Goal: Task Accomplishment & Management: Complete application form

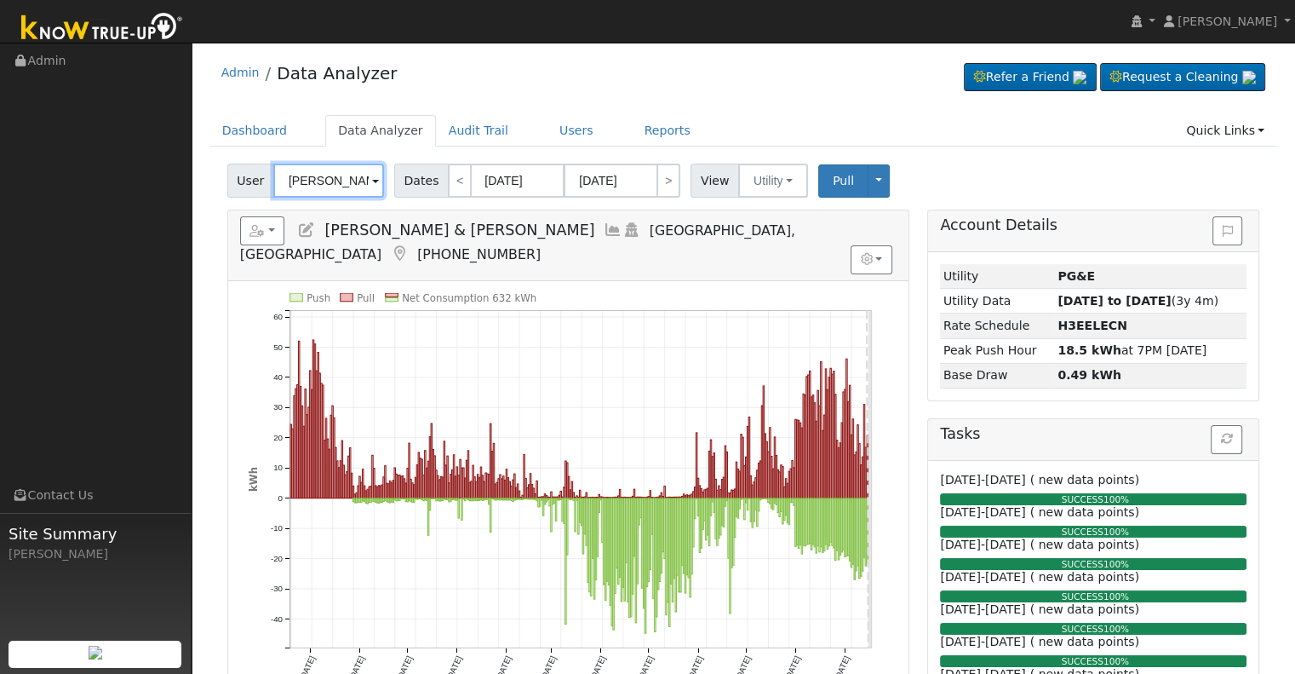
click at [324, 181] on input "[PERSON_NAME] & [PERSON_NAME]" at bounding box center [328, 180] width 111 height 34
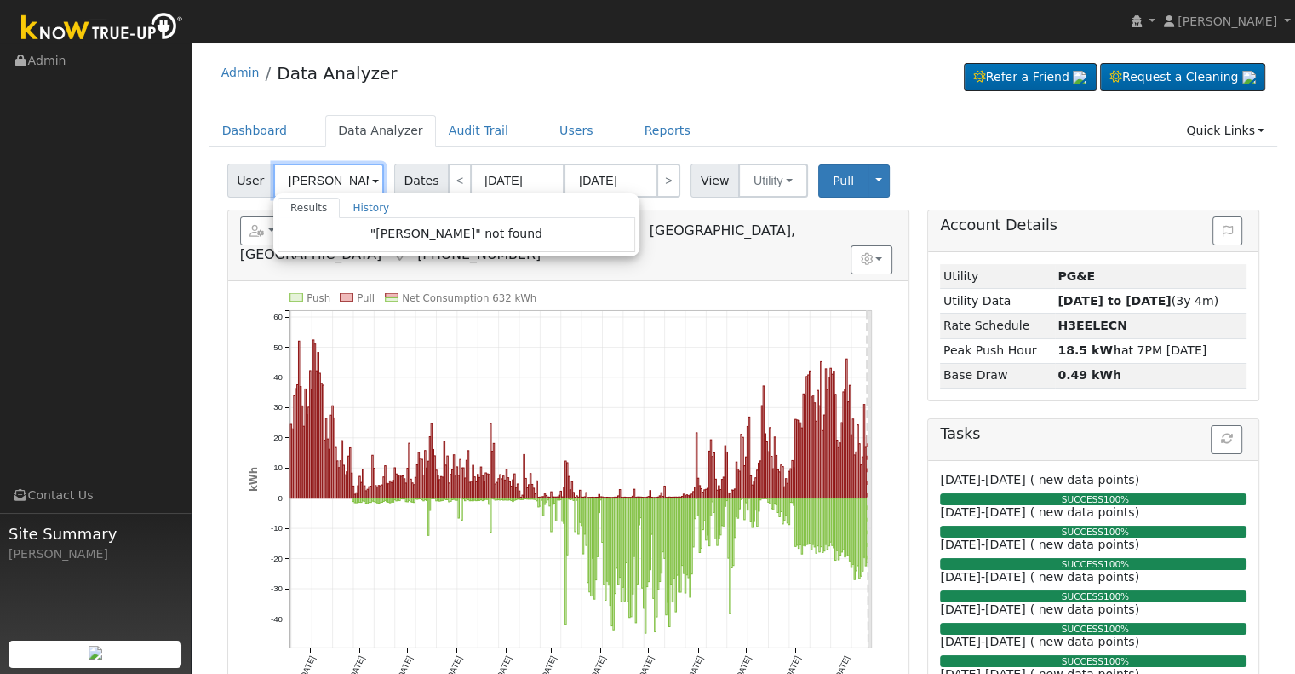
click at [338, 180] on input "[PERSON_NAME]" at bounding box center [328, 180] width 111 height 34
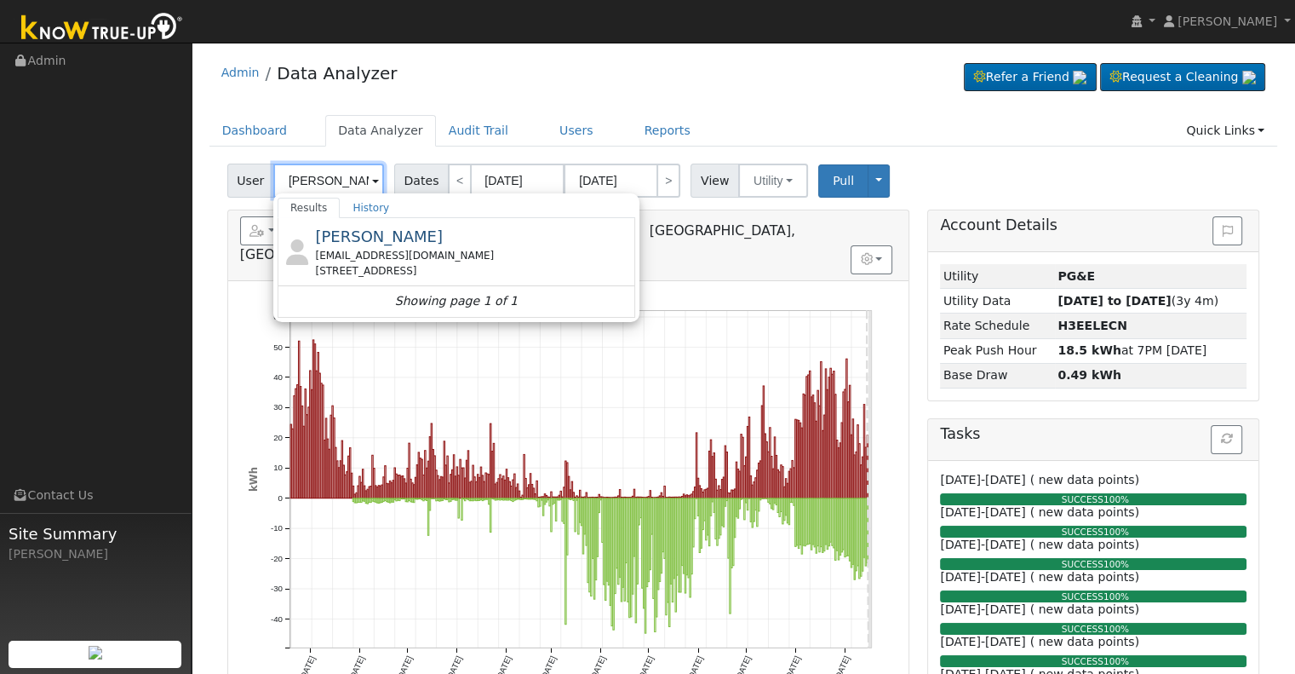
click at [317, 179] on input "[PERSON_NAME]" at bounding box center [328, 180] width 111 height 34
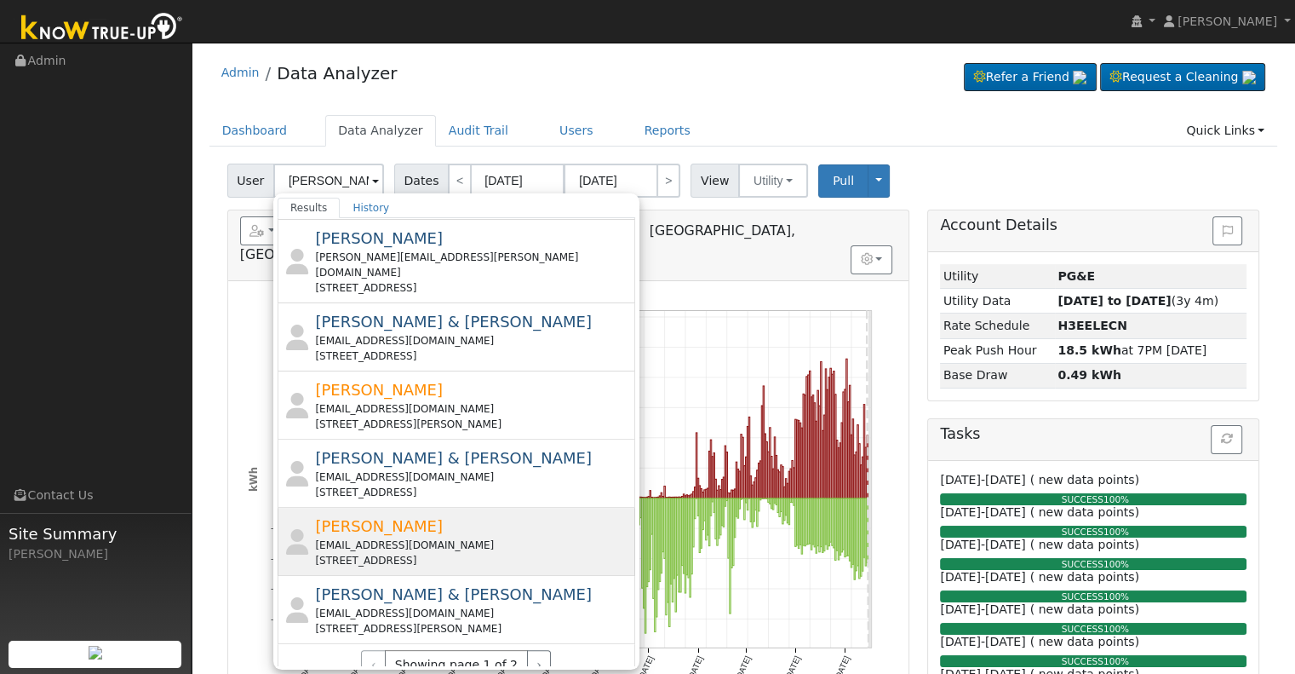
scroll to position [613, 0]
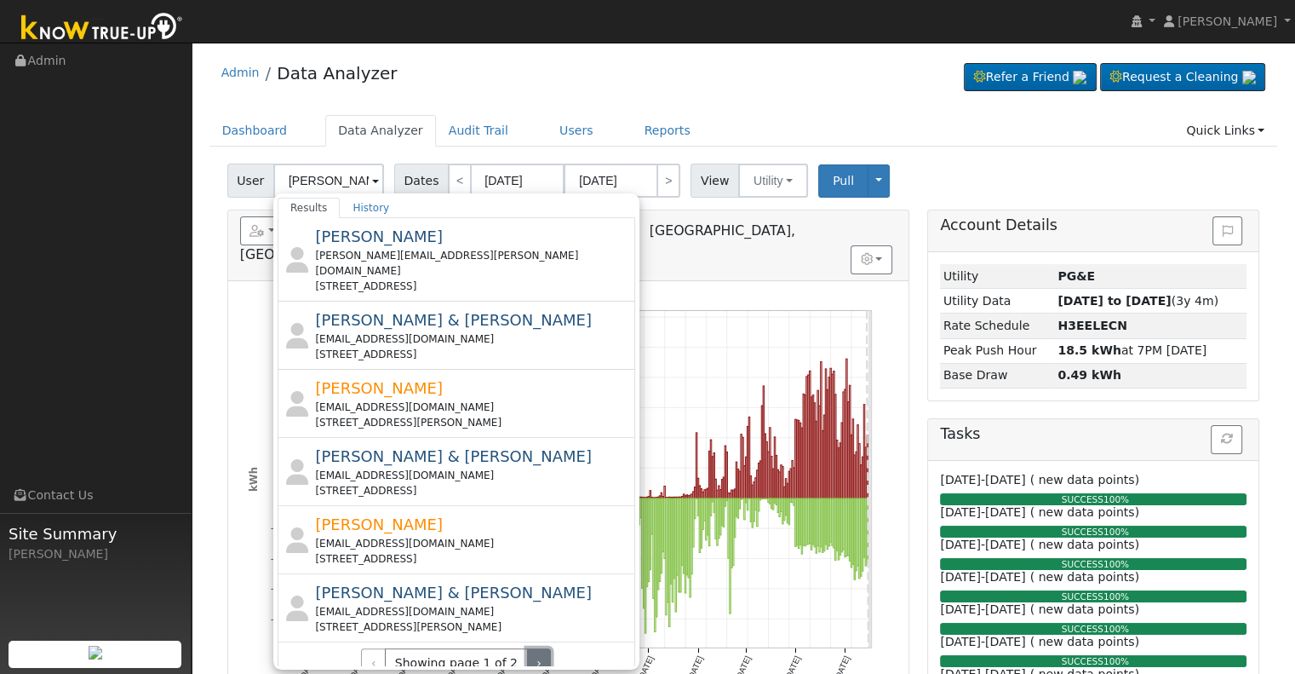
click at [533, 648] on button "›" at bounding box center [539, 662] width 25 height 29
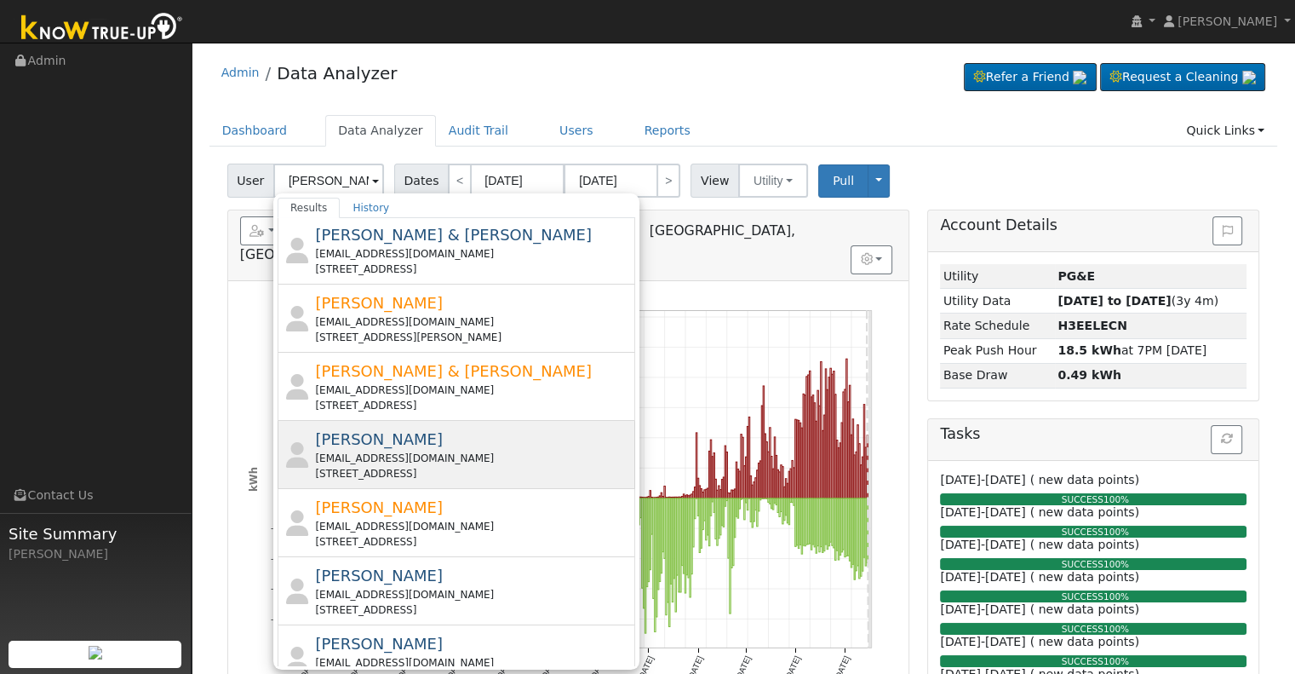
scroll to position [0, 0]
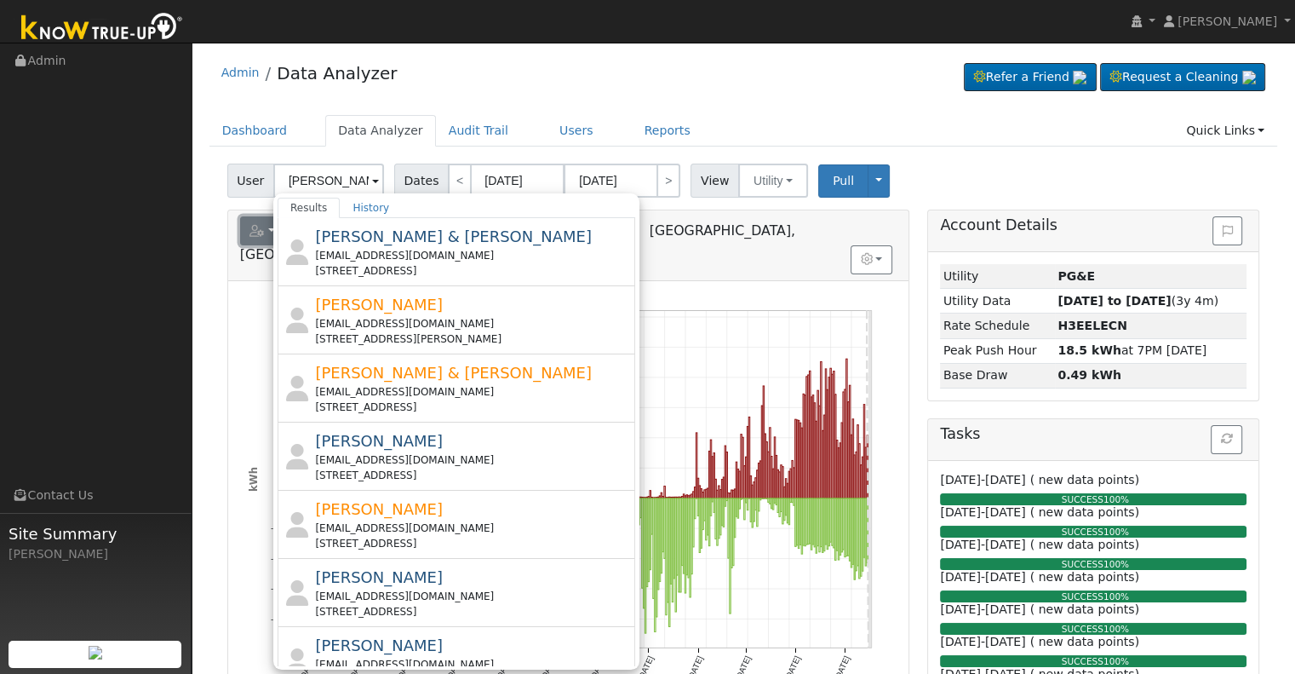
click at [255, 227] on icon "button" at bounding box center [257, 231] width 15 height 12
type input "[PERSON_NAME] & [PERSON_NAME]"
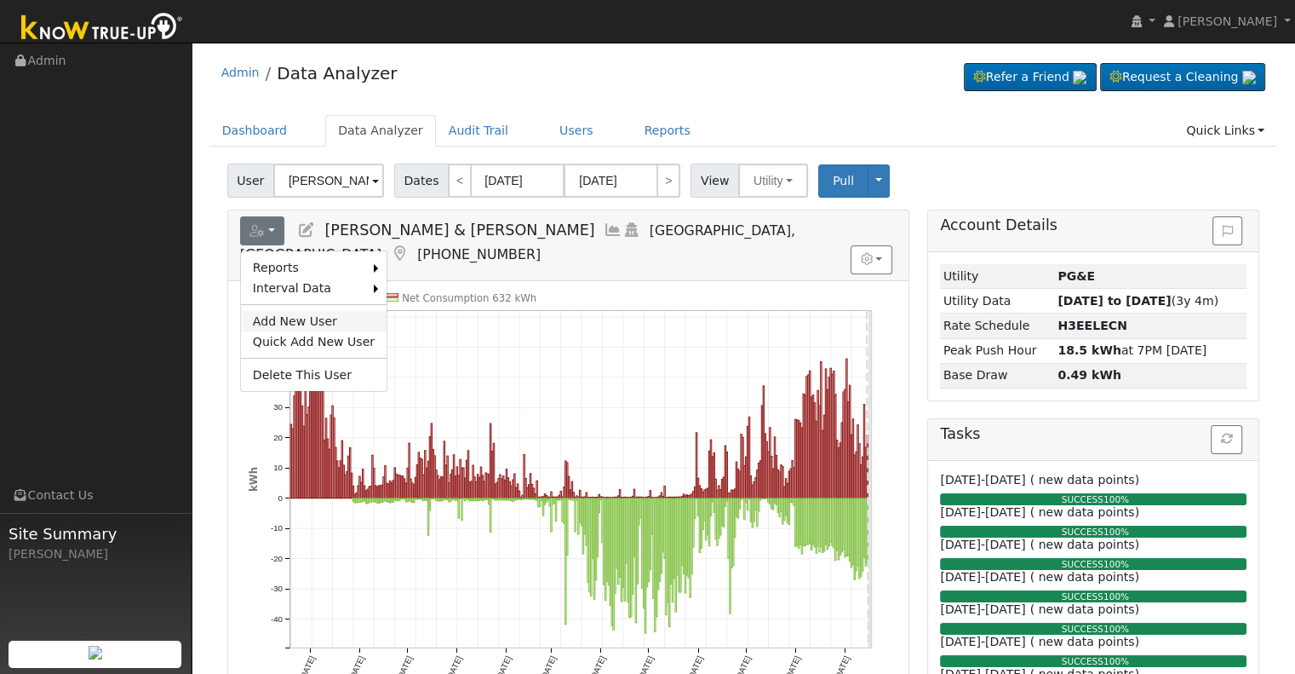
click at [288, 315] on link "Add New User" at bounding box center [314, 321] width 146 height 20
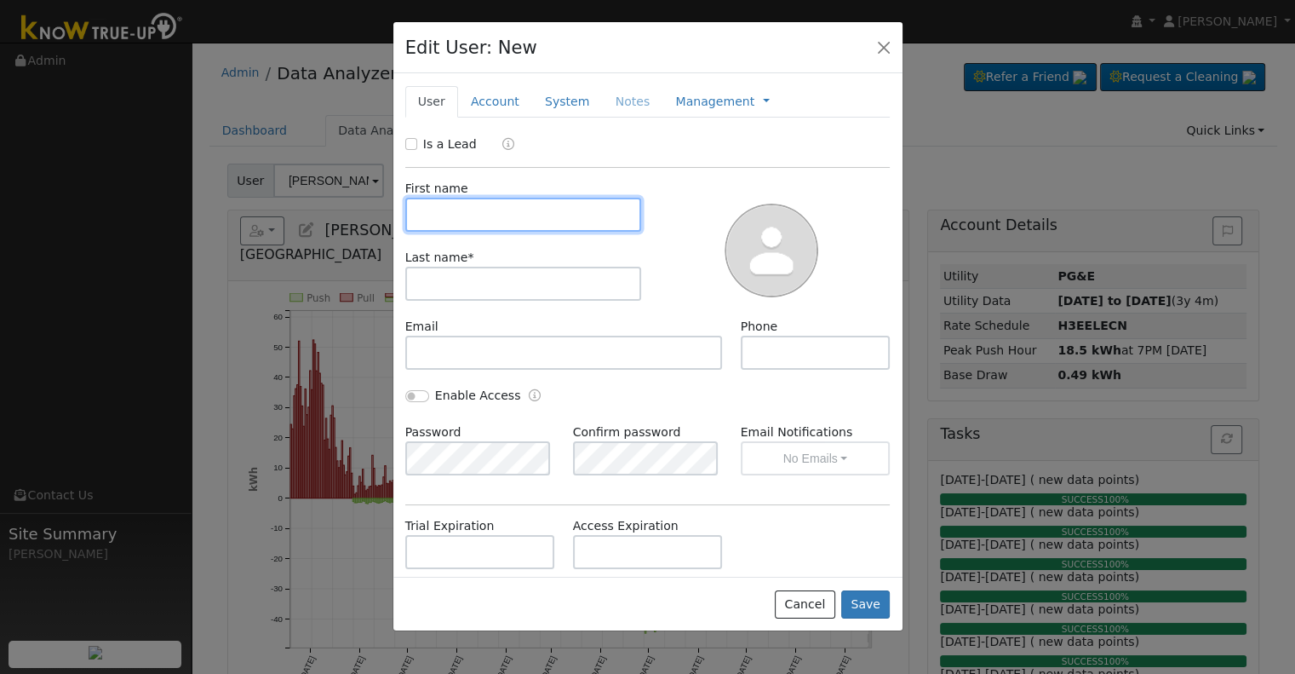
click at [508, 215] on input "text" at bounding box center [523, 215] width 237 height 34
paste input "[PERSON_NAME]"
click at [501, 216] on input "[PERSON_NAME]" at bounding box center [523, 215] width 237 height 34
type input "[PERSON_NAME]"
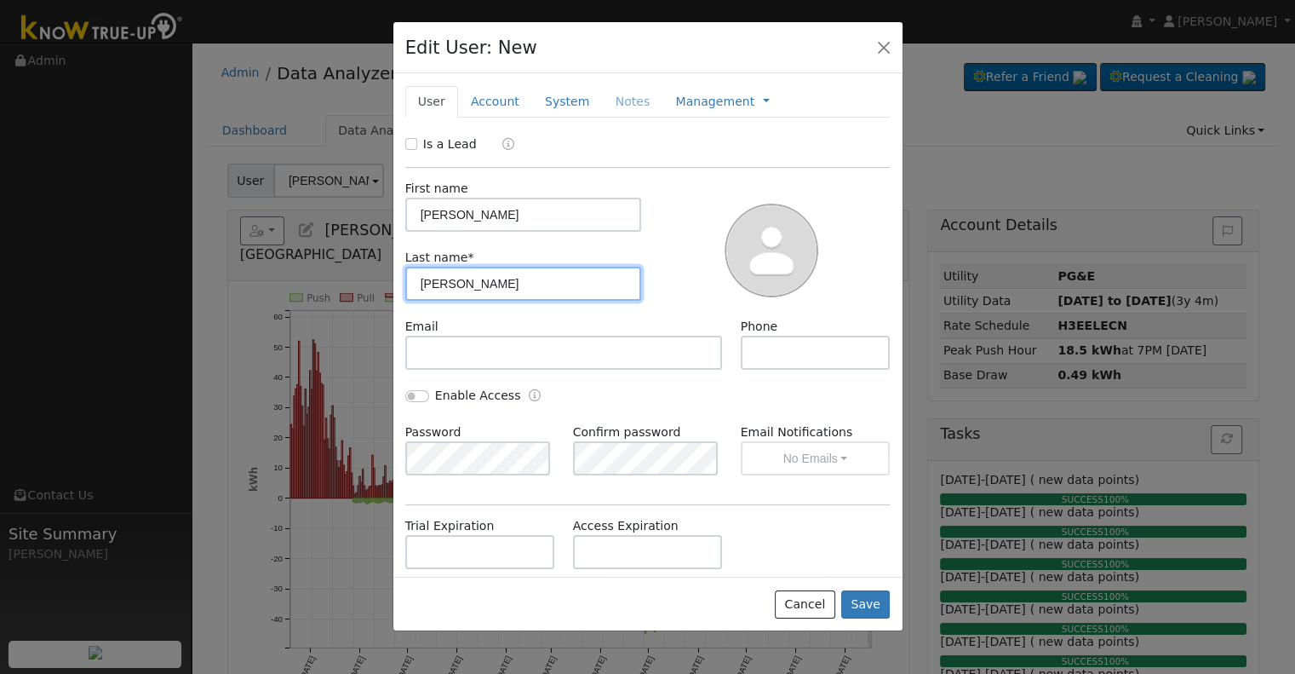
type input "[PERSON_NAME]"
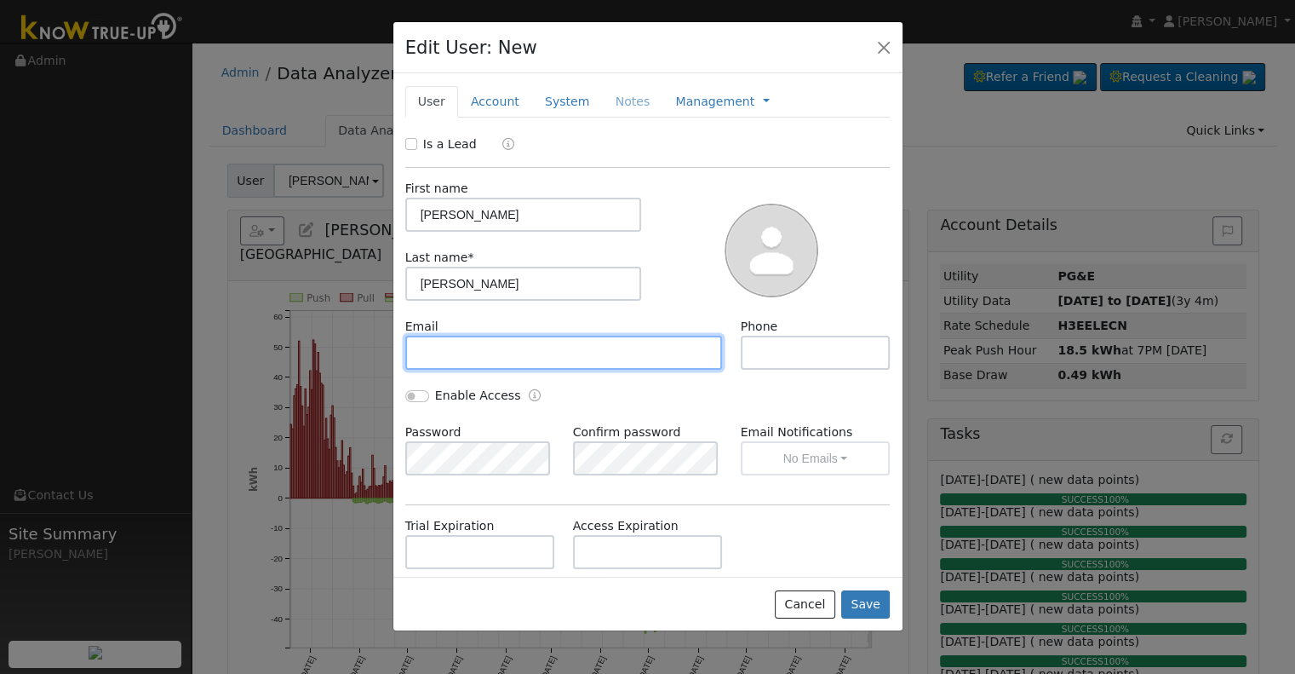
click at [572, 358] on input "text" at bounding box center [564, 353] width 318 height 34
paste input "[EMAIL_ADDRESS][DOMAIN_NAME]"
type input "[EMAIL_ADDRESS][DOMAIN_NAME]"
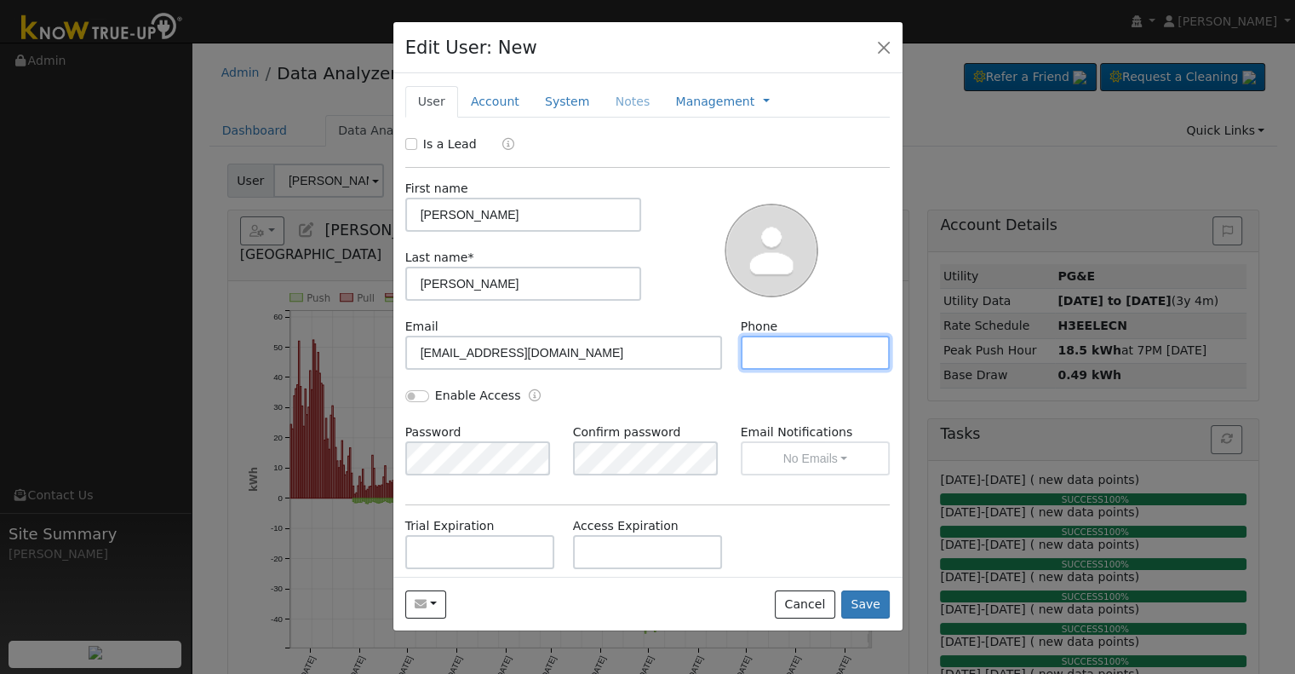
click at [833, 347] on input "text" at bounding box center [816, 353] width 150 height 34
paste input "[PHONE_NUMBER]"
type input "[PHONE_NUMBER]"
drag, startPoint x: 412, startPoint y: 393, endPoint x: 440, endPoint y: 433, distance: 49.6
click at [412, 394] on input "Enable Access" at bounding box center [417, 396] width 24 height 12
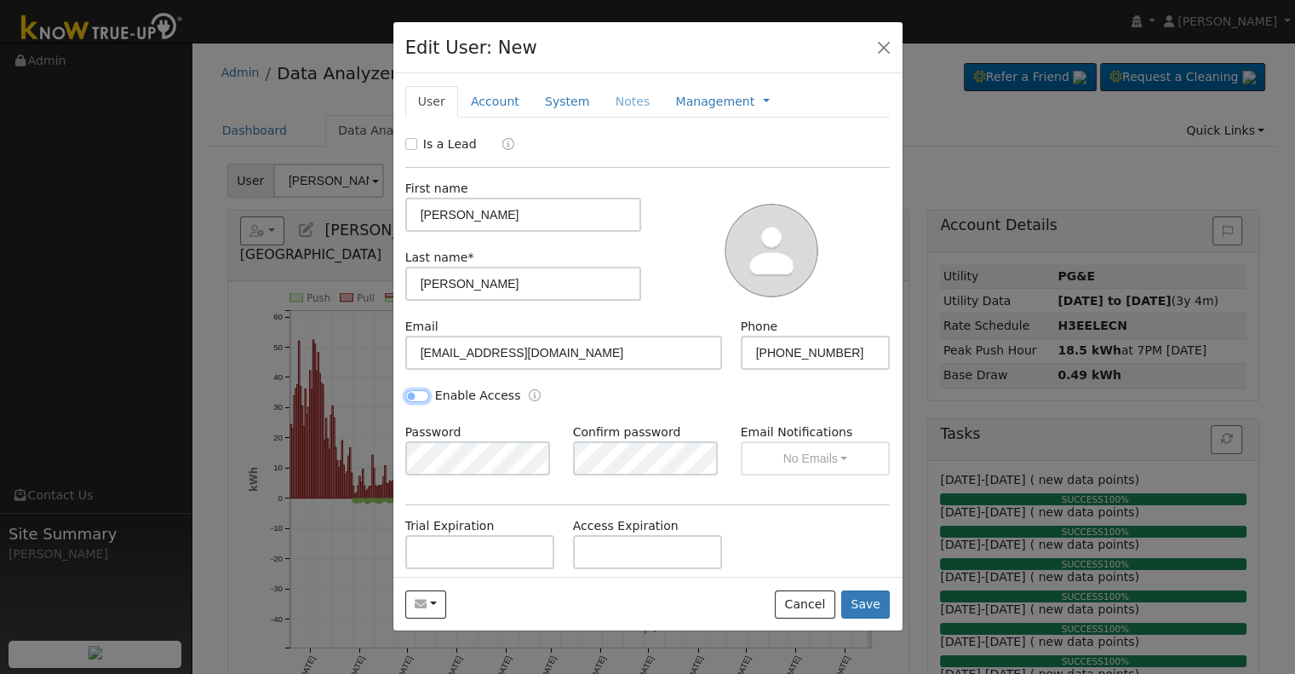
checkbox input "true"
click at [760, 450] on button "No Emails" at bounding box center [816, 458] width 150 height 34
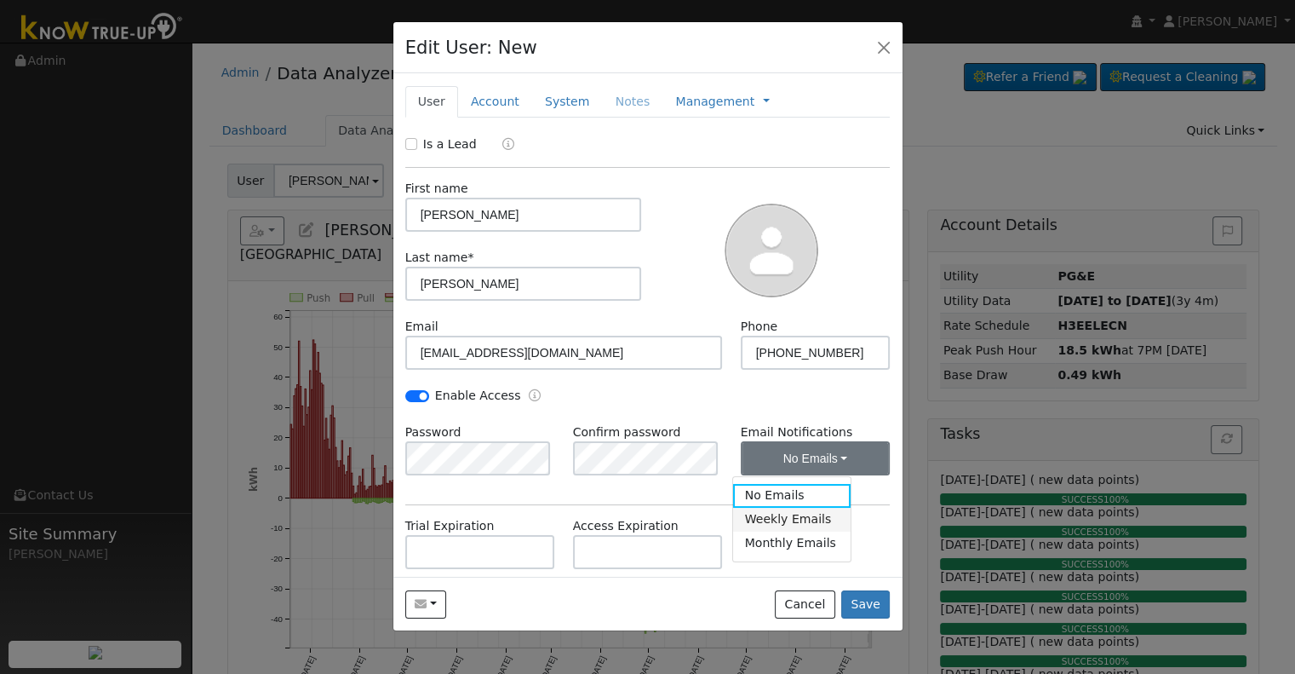
click at [790, 528] on link "Weekly Emails" at bounding box center [792, 520] width 118 height 24
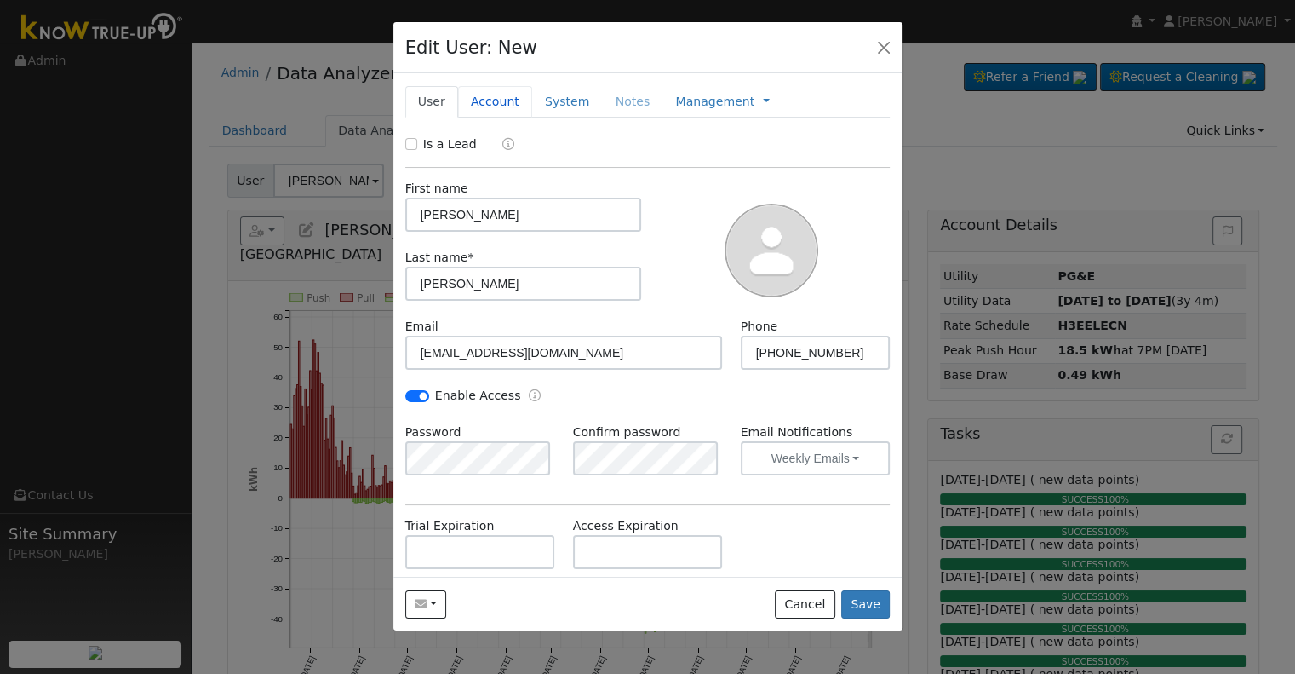
click at [489, 93] on link "Account" at bounding box center [495, 102] width 74 height 32
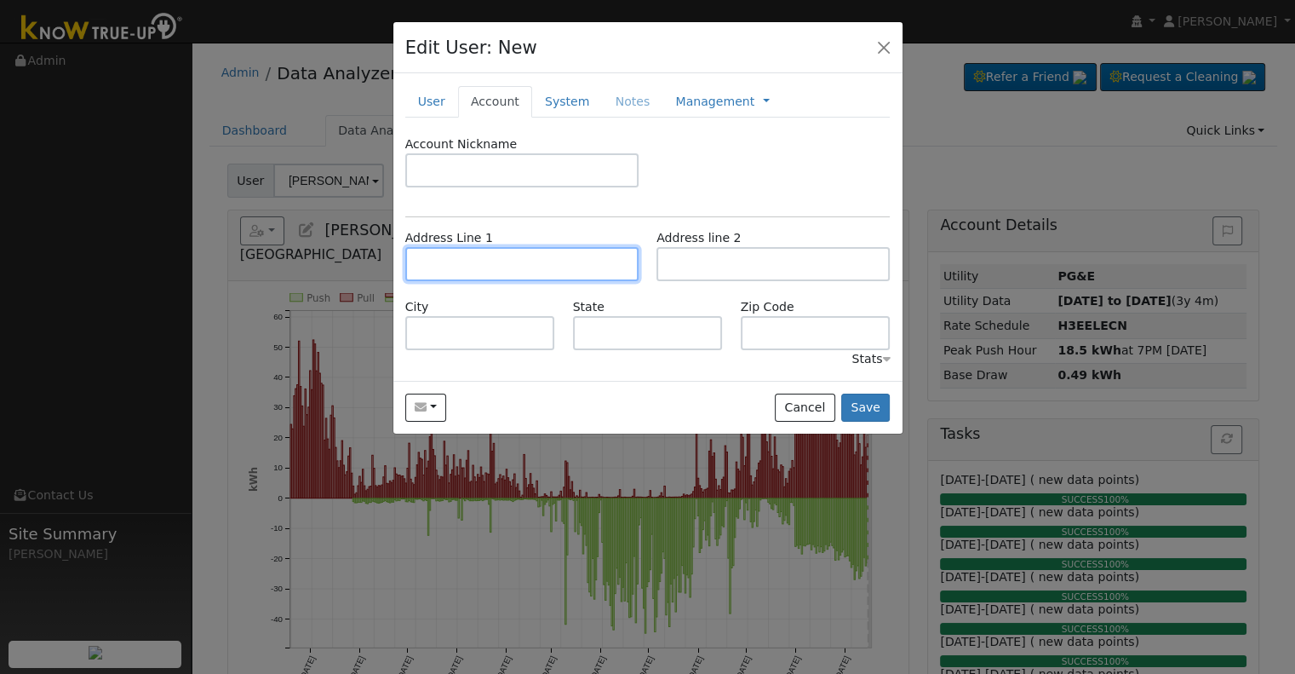
click at [453, 268] on input "text" at bounding box center [521, 264] width 233 height 34
paste input "[STREET_ADDRESS][PERSON_NAME]"
type input "[STREET_ADDRESS][PERSON_NAME]"
type input "Visalia"
type input "CA"
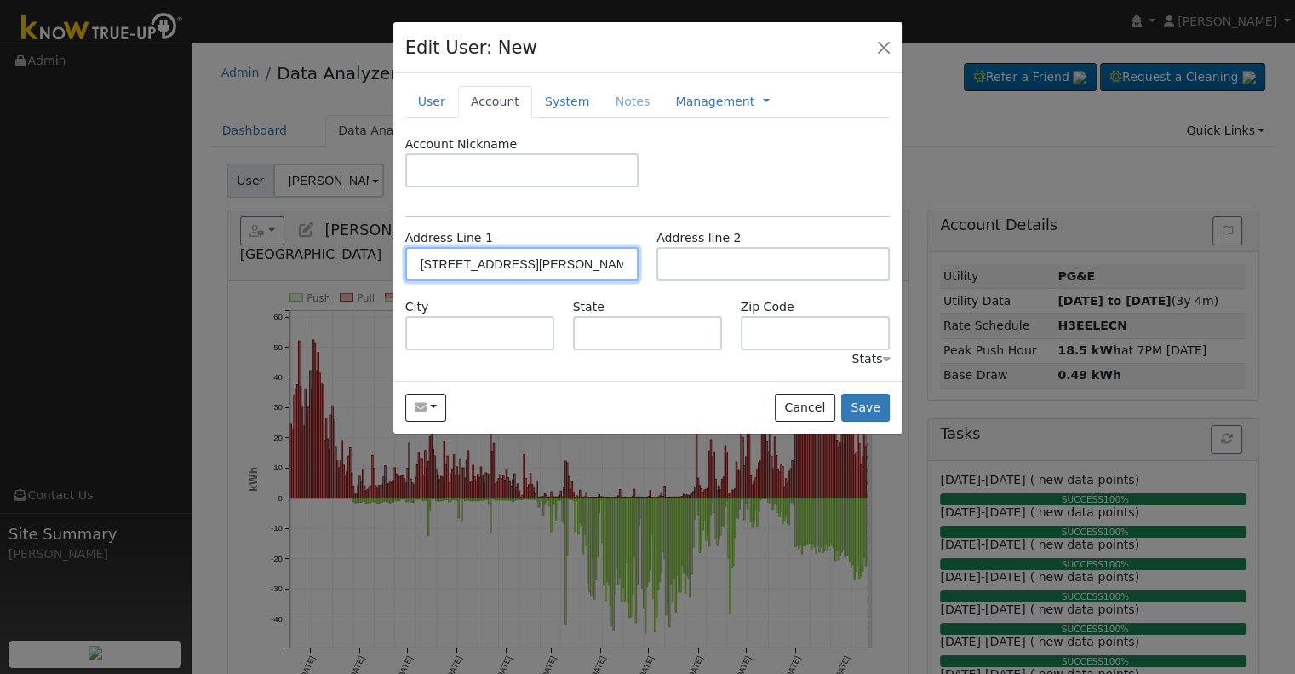
type input "93291"
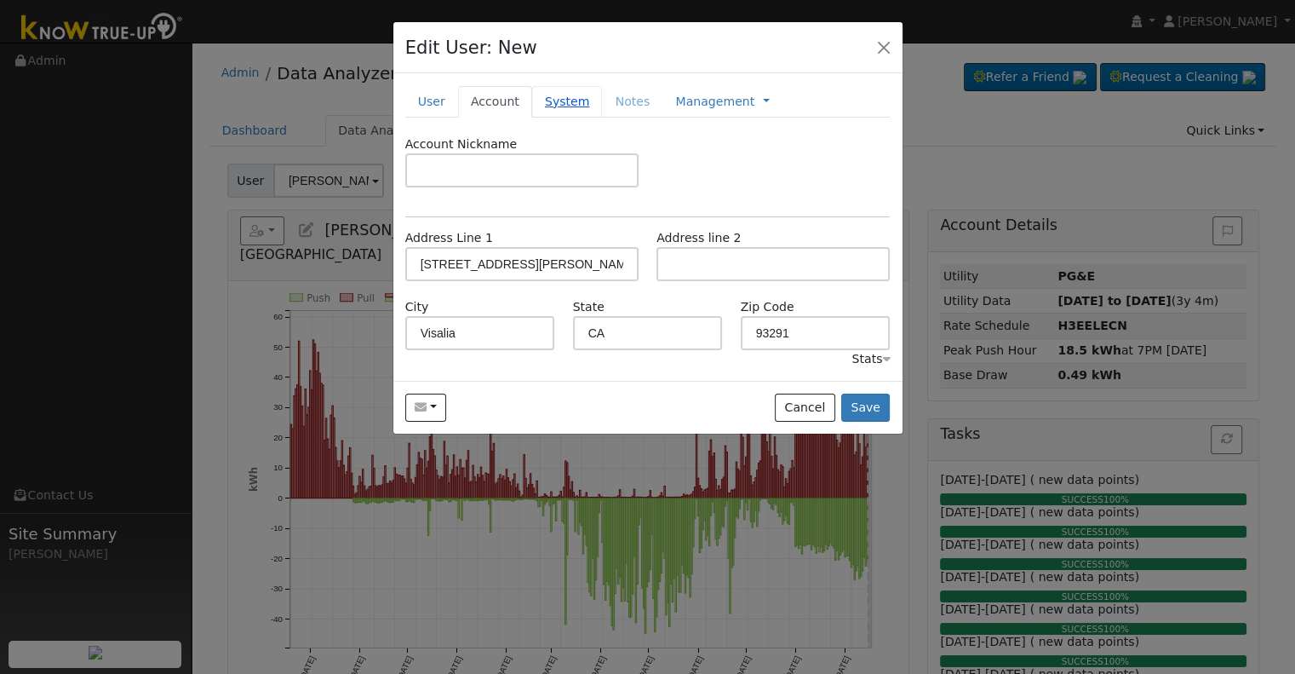
click at [543, 102] on link "System" at bounding box center [567, 102] width 71 height 32
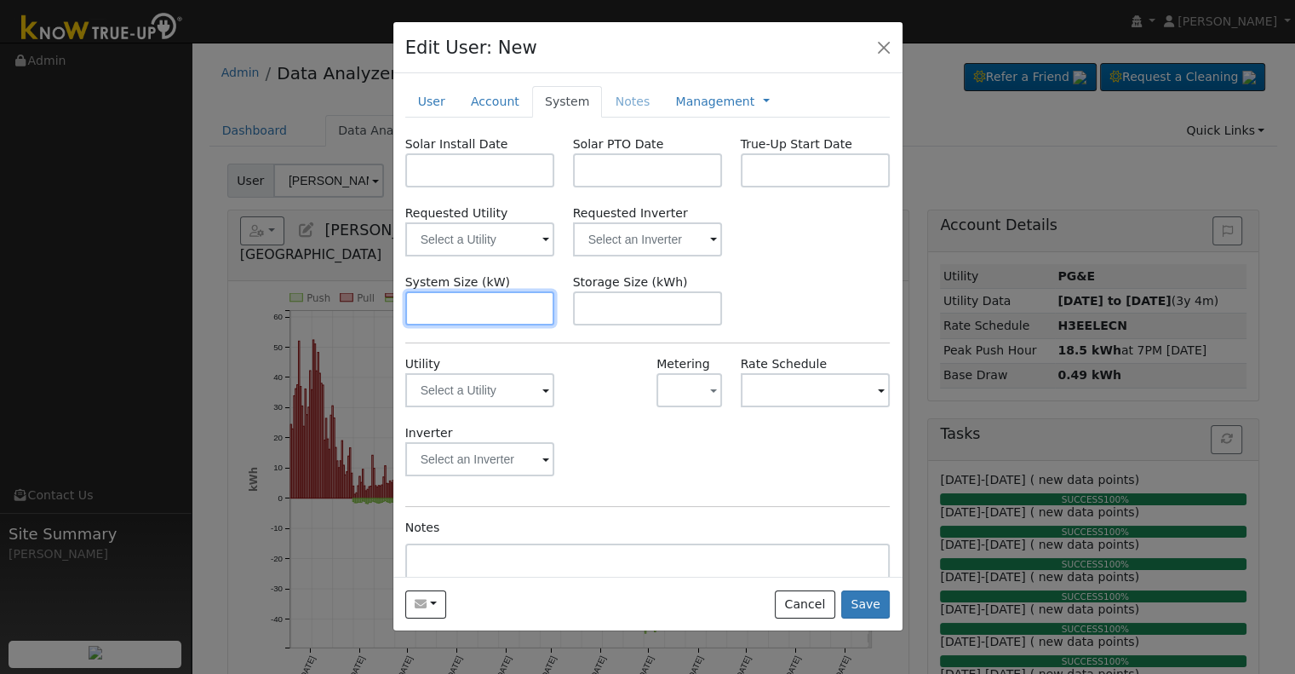
click at [446, 298] on input "text" at bounding box center [480, 308] width 150 height 34
paste input "9.600"
type input "9.6"
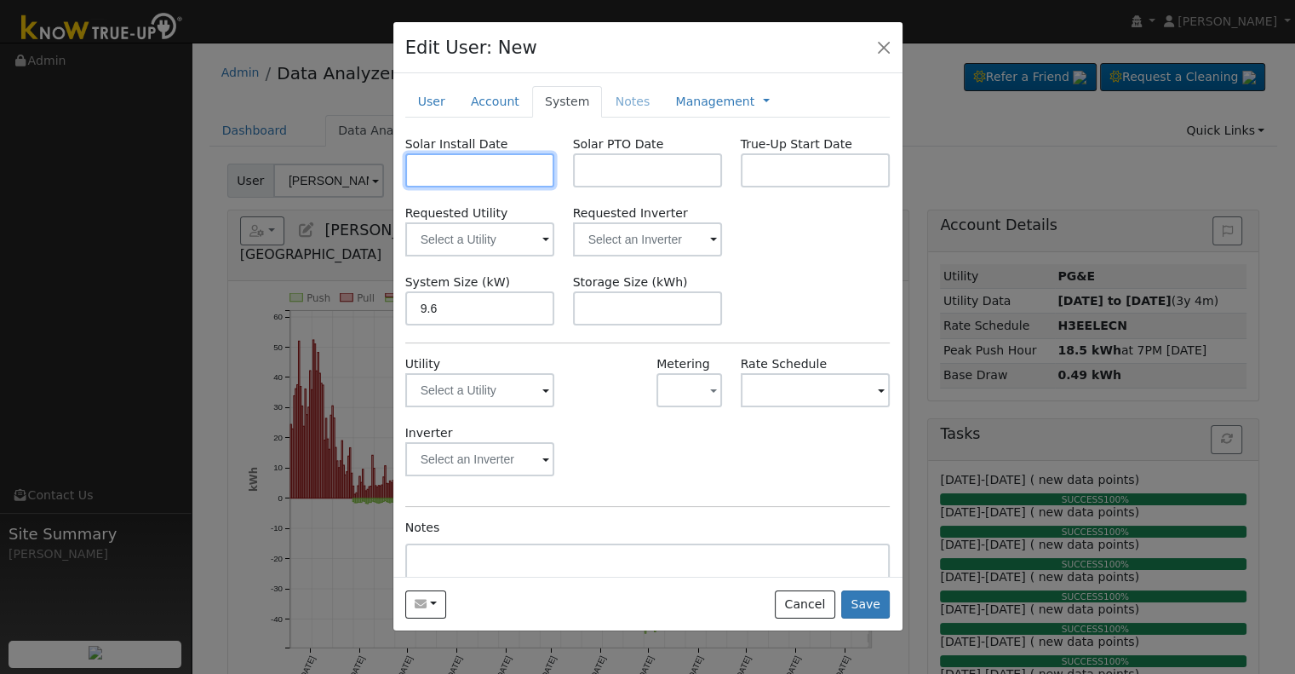
click at [448, 169] on input "text" at bounding box center [480, 170] width 150 height 34
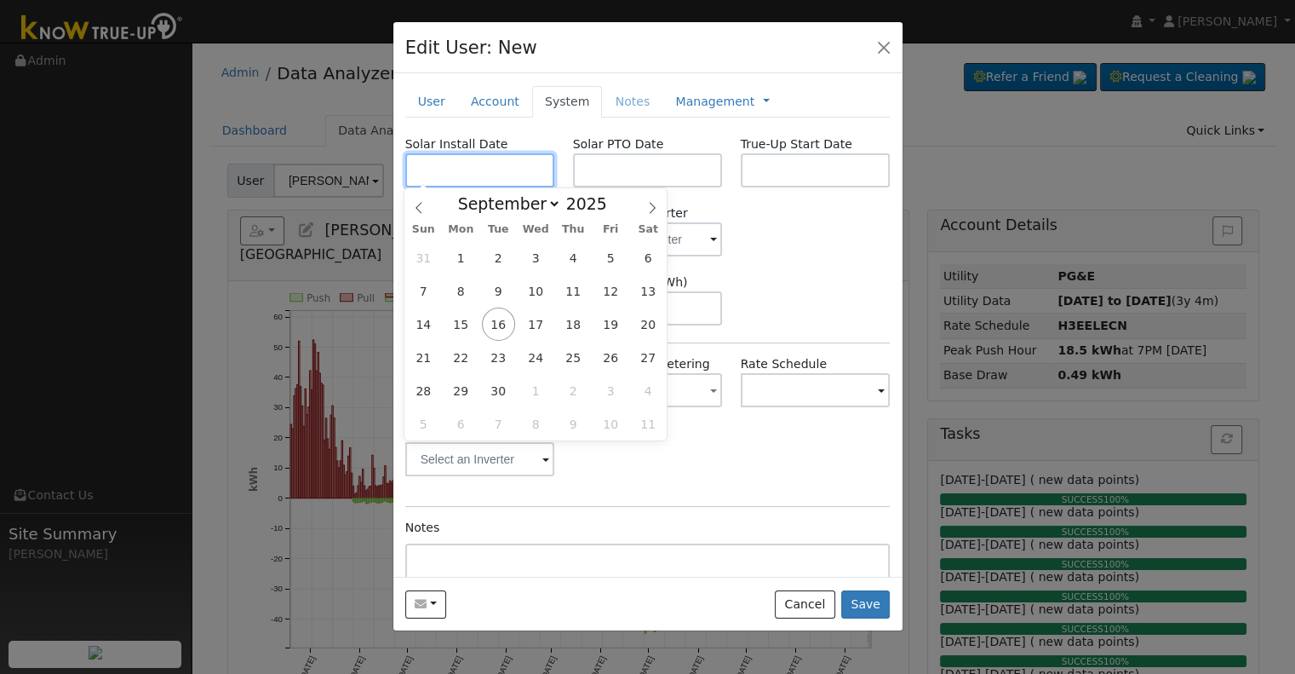
paste input "[DATE]"
type input "[DATE]"
select select "2"
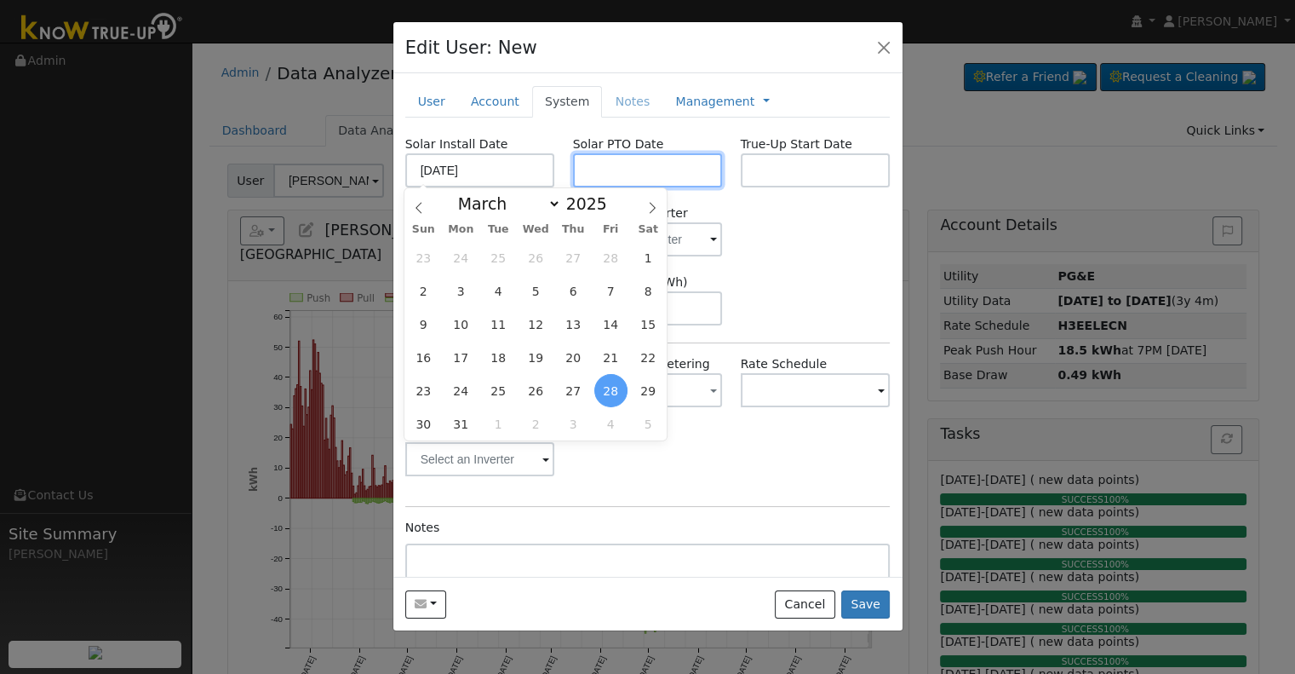
click at [650, 166] on input "text" at bounding box center [648, 170] width 150 height 34
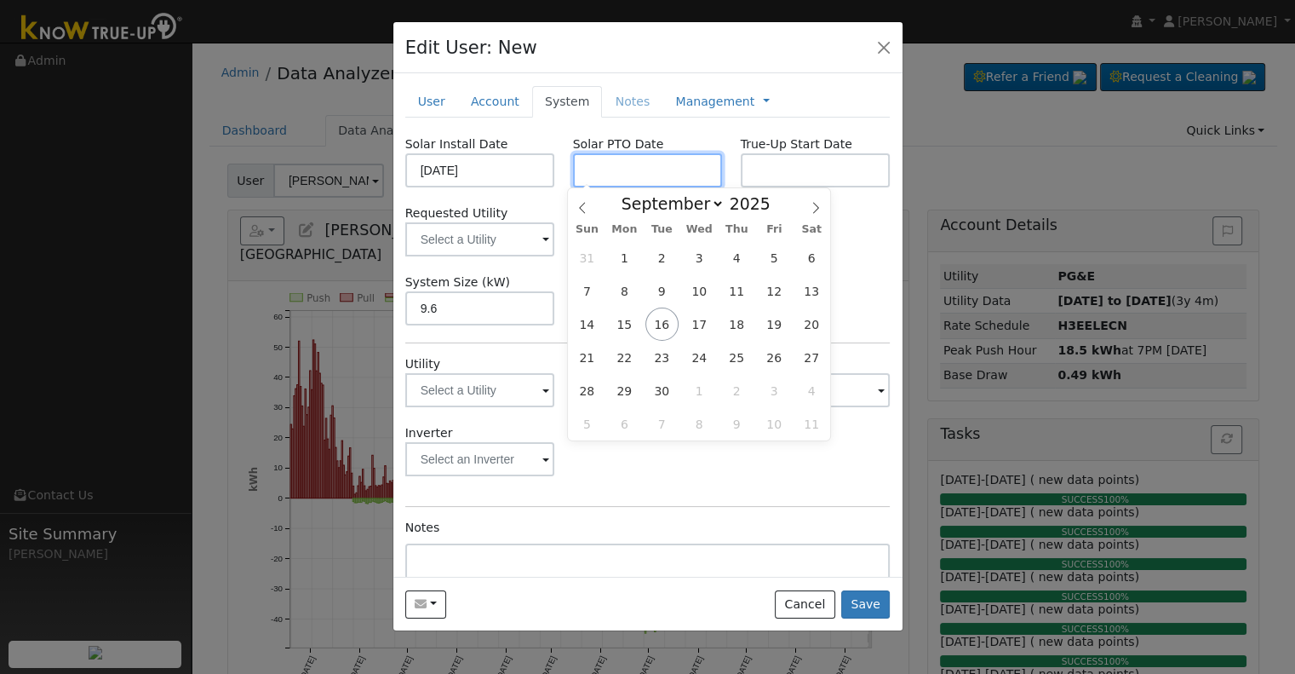
paste input "[DATE]"
type input "[DATE]"
click at [785, 169] on input "text" at bounding box center [816, 170] width 150 height 34
paste input "[DATE]"
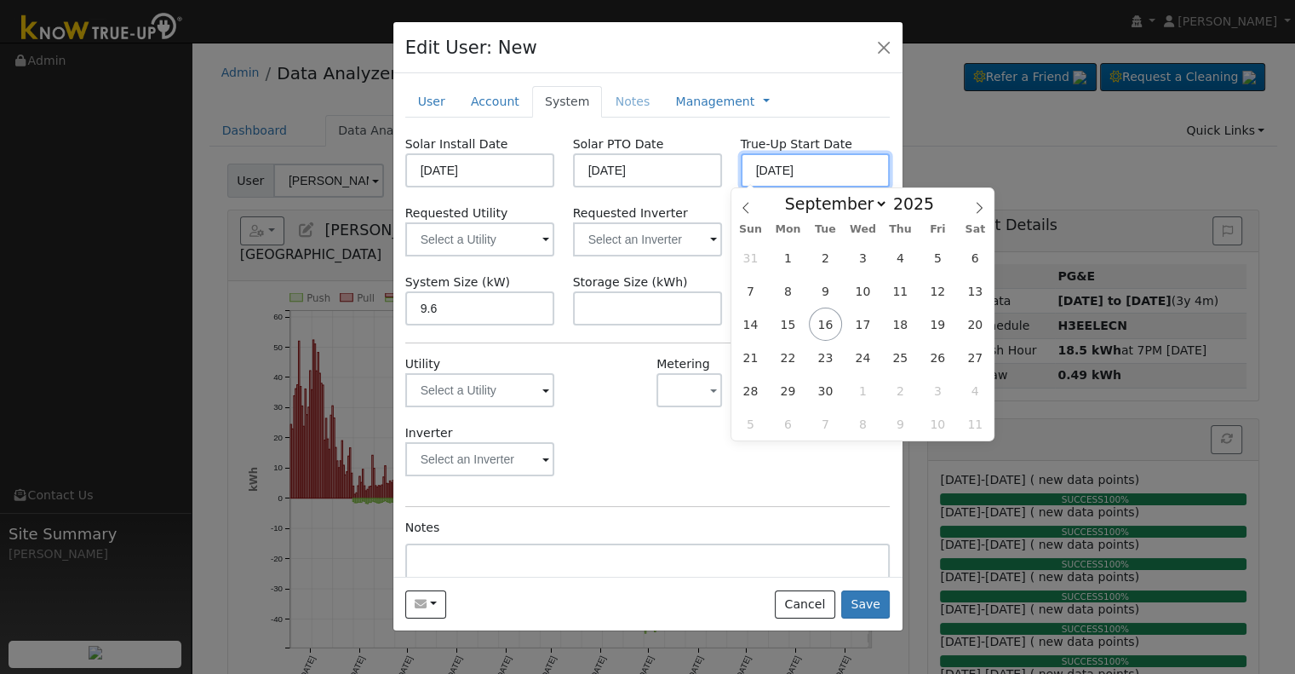
type input "[DATE]"
click at [620, 250] on input "text" at bounding box center [648, 239] width 150 height 34
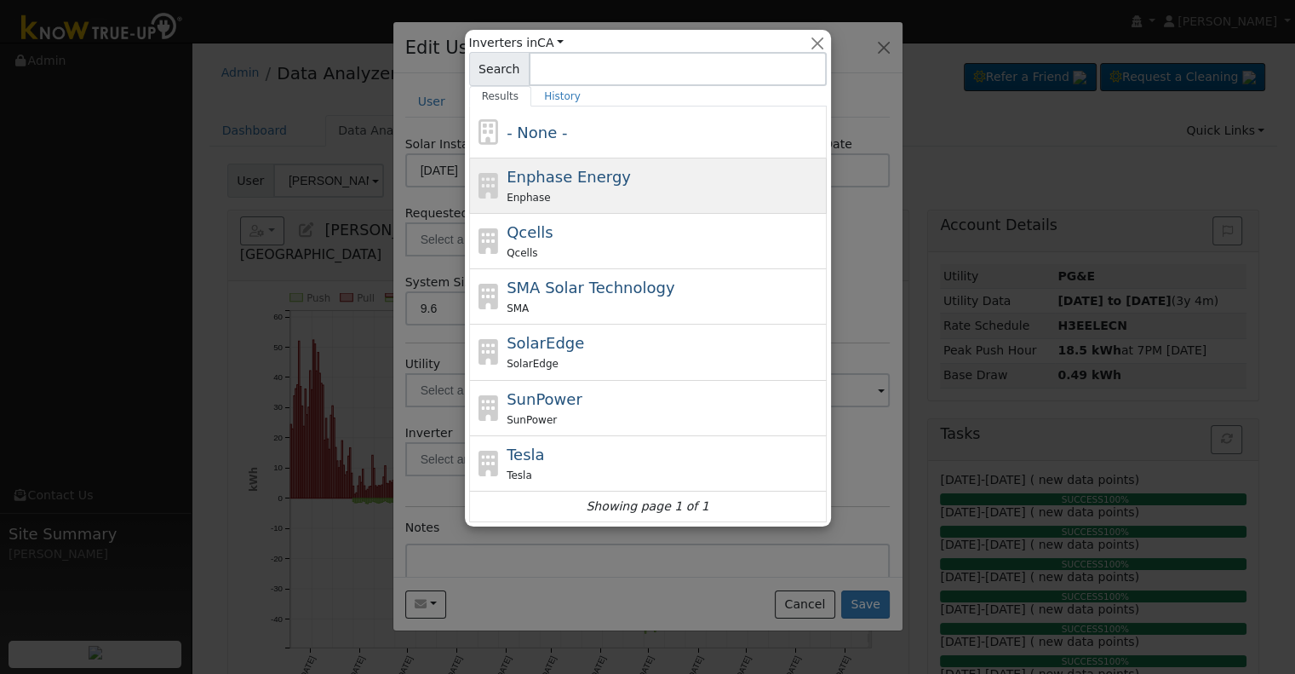
click at [601, 168] on span "Enphase Energy" at bounding box center [569, 177] width 124 height 18
type input "Enphase Energy"
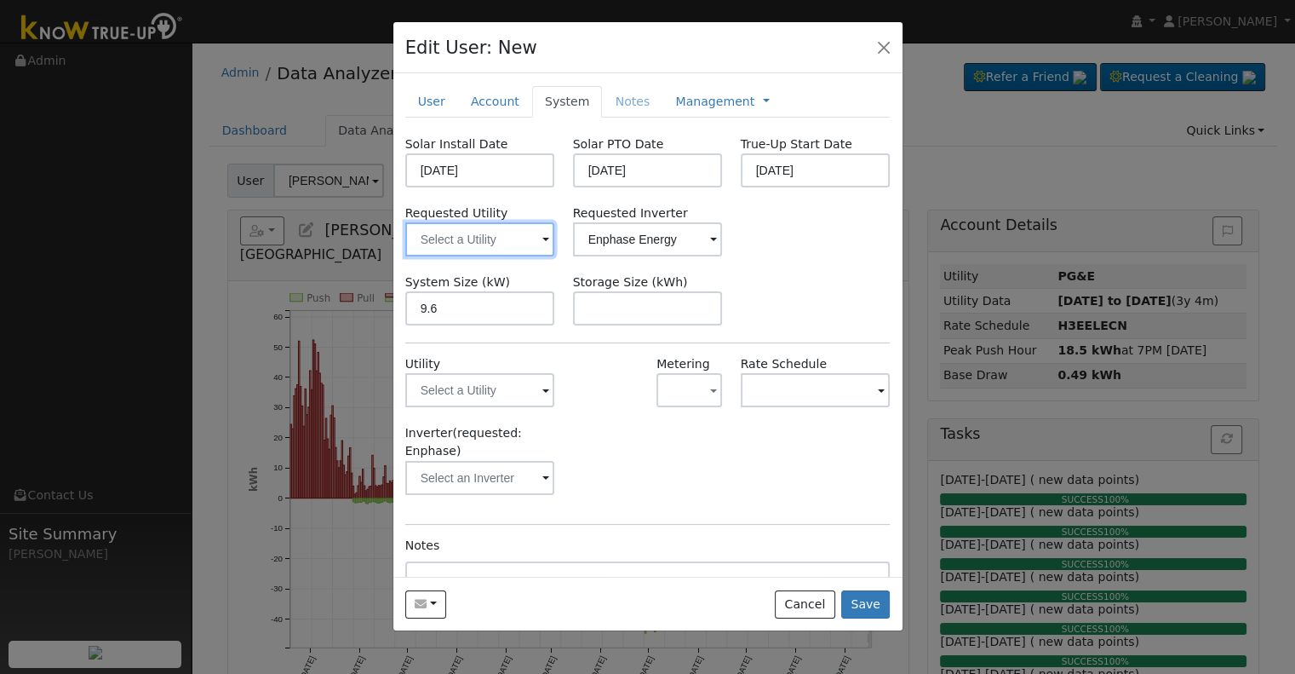
click at [420, 242] on input "text" at bounding box center [480, 239] width 150 height 34
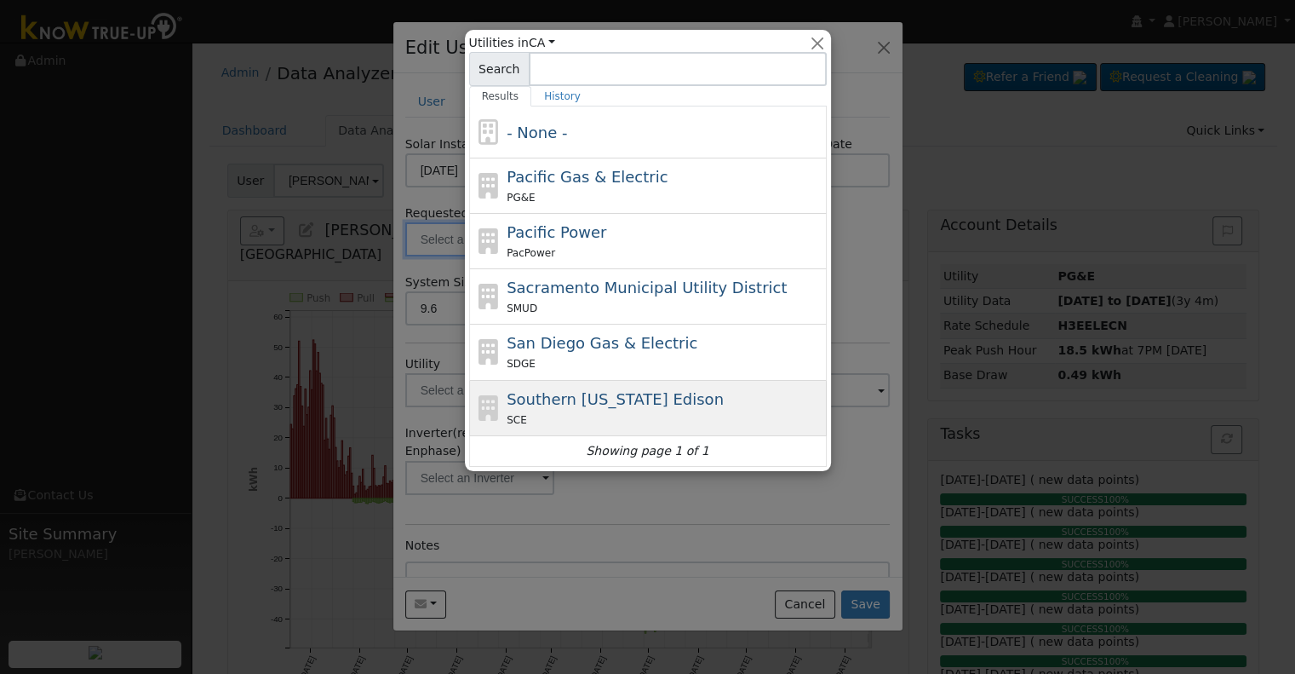
click at [547, 394] on span "Southern [US_STATE] Edison" at bounding box center [615, 399] width 217 height 18
type input "Southern [US_STATE] Edison"
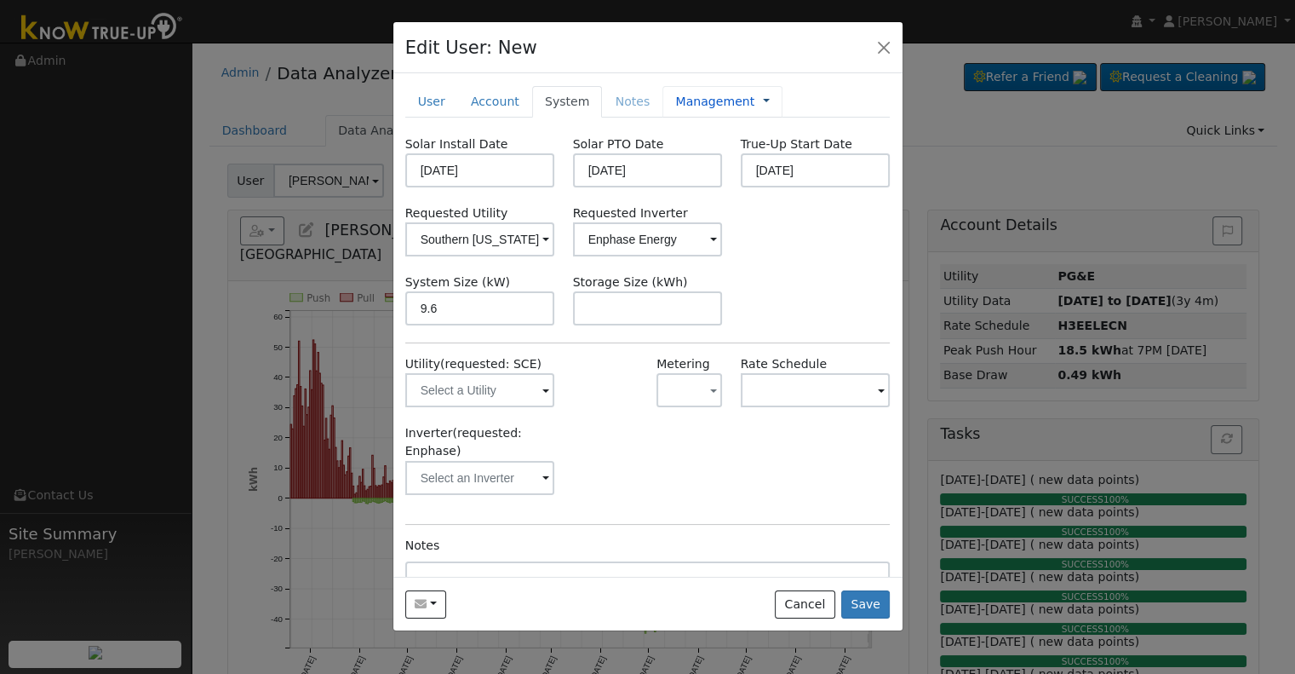
click at [763, 102] on link at bounding box center [766, 102] width 7 height 18
click at [764, 157] on link "Billing" at bounding box center [823, 156] width 118 height 24
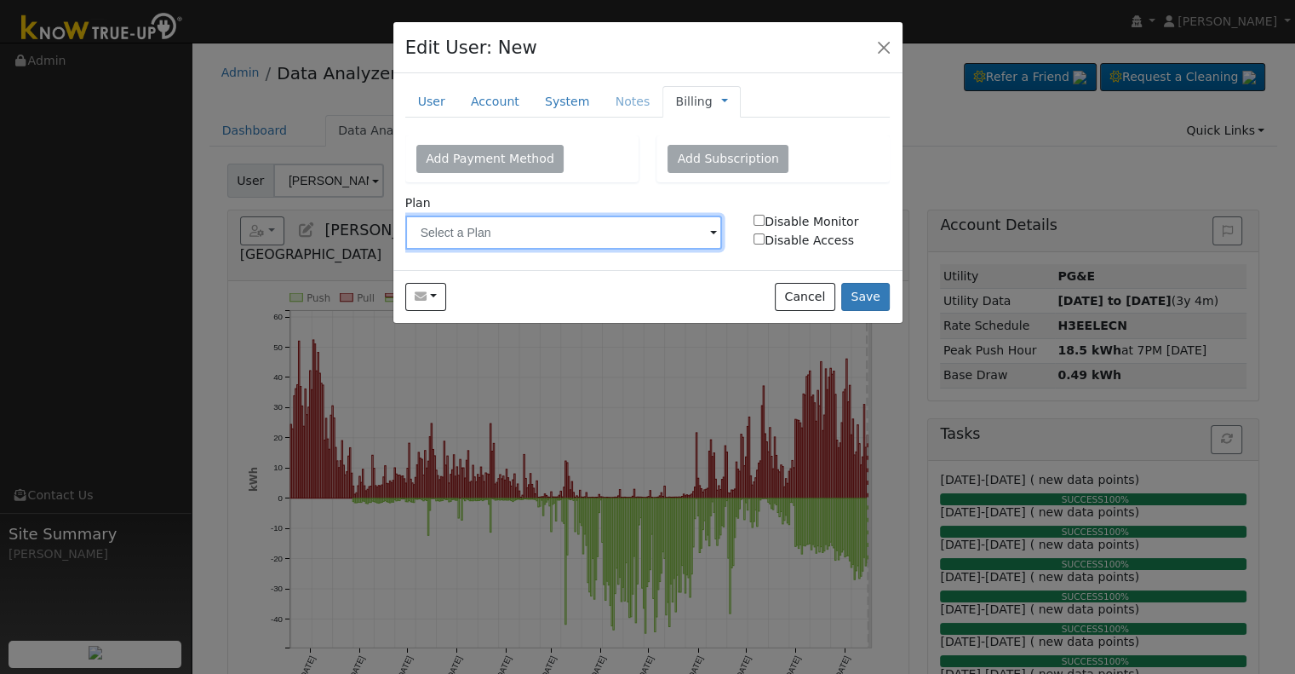
click at [576, 237] on input "text" at bounding box center [564, 232] width 318 height 34
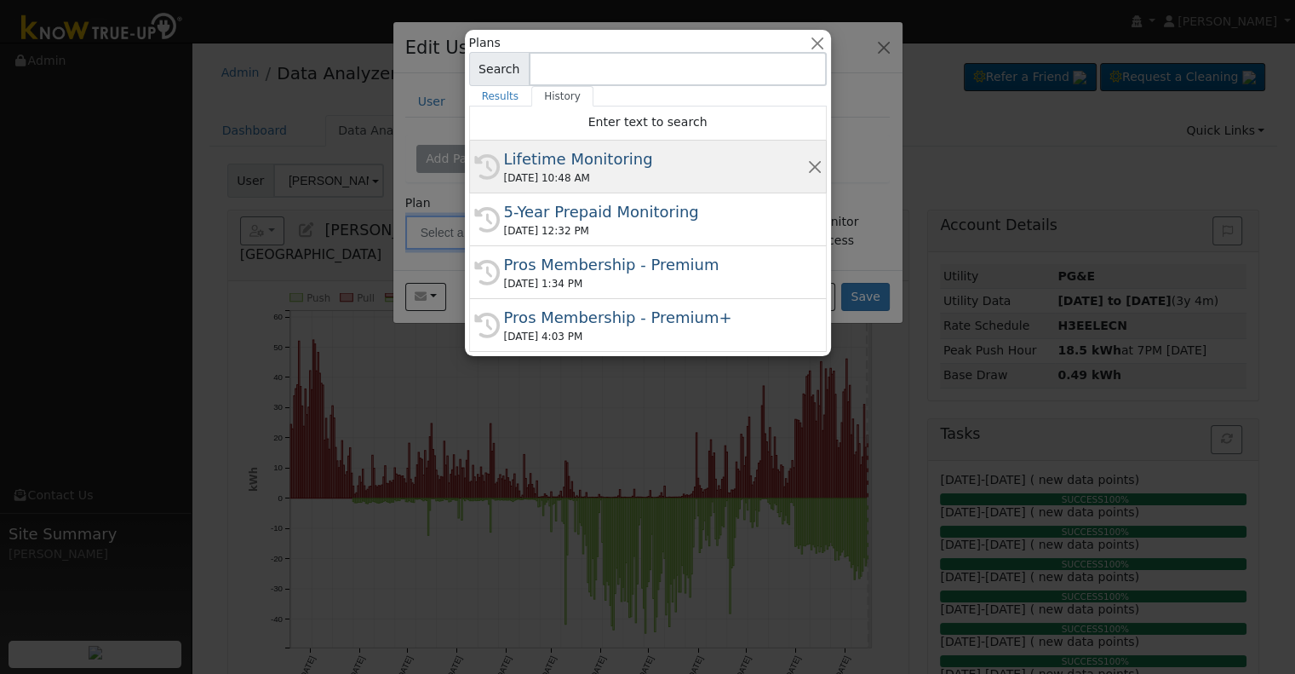
click at [593, 166] on div "Lifetime Monitoring" at bounding box center [655, 158] width 303 height 23
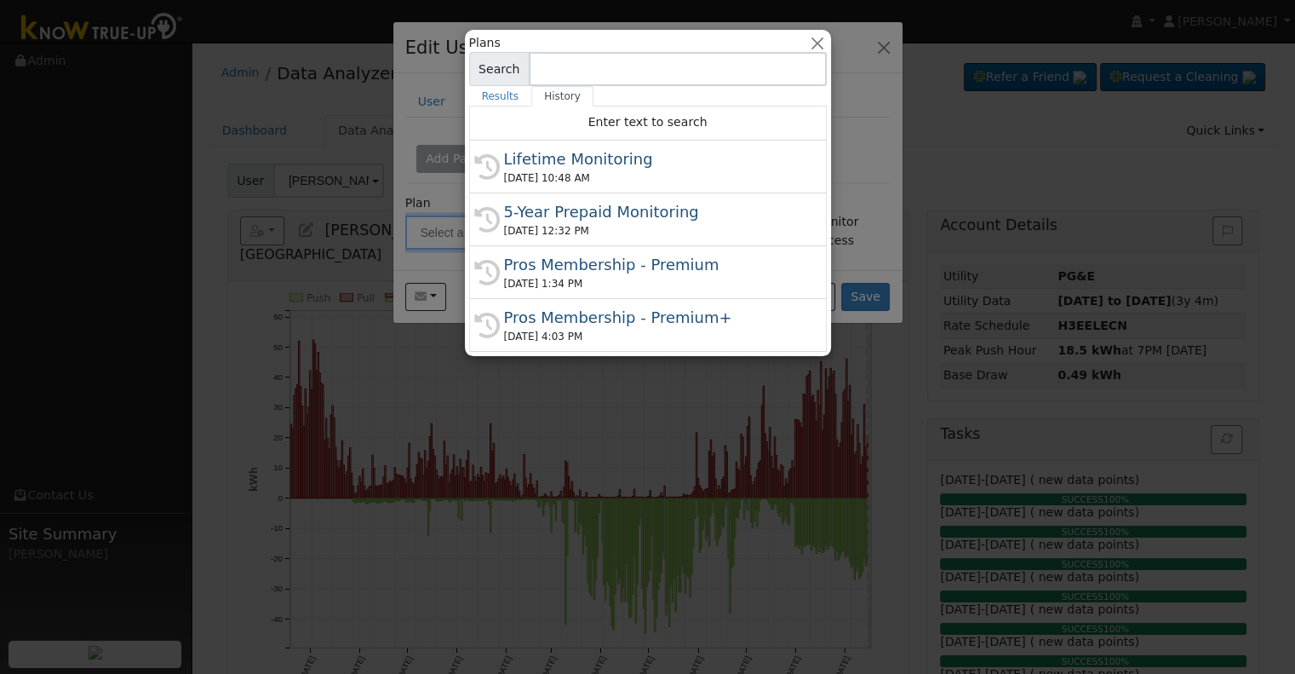
type input "Lifetime Monitoring"
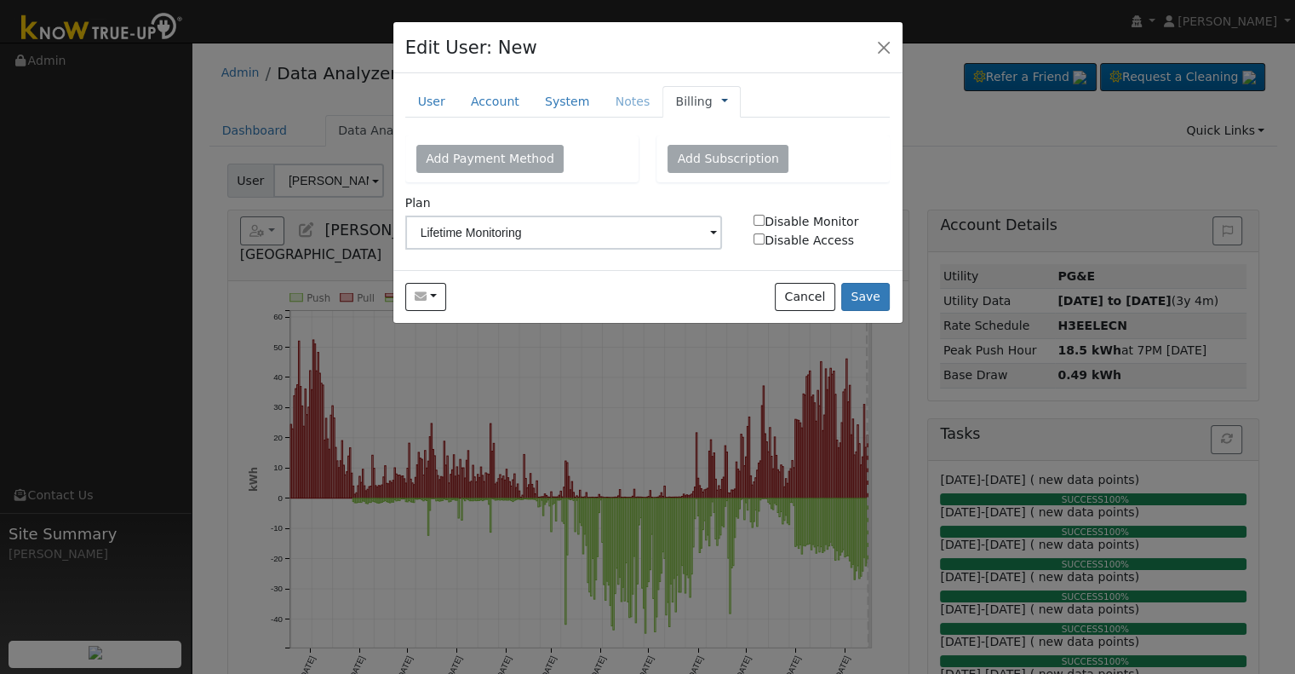
click at [721, 104] on link at bounding box center [724, 102] width 7 height 18
click at [722, 123] on link "Management" at bounding box center [781, 132] width 118 height 24
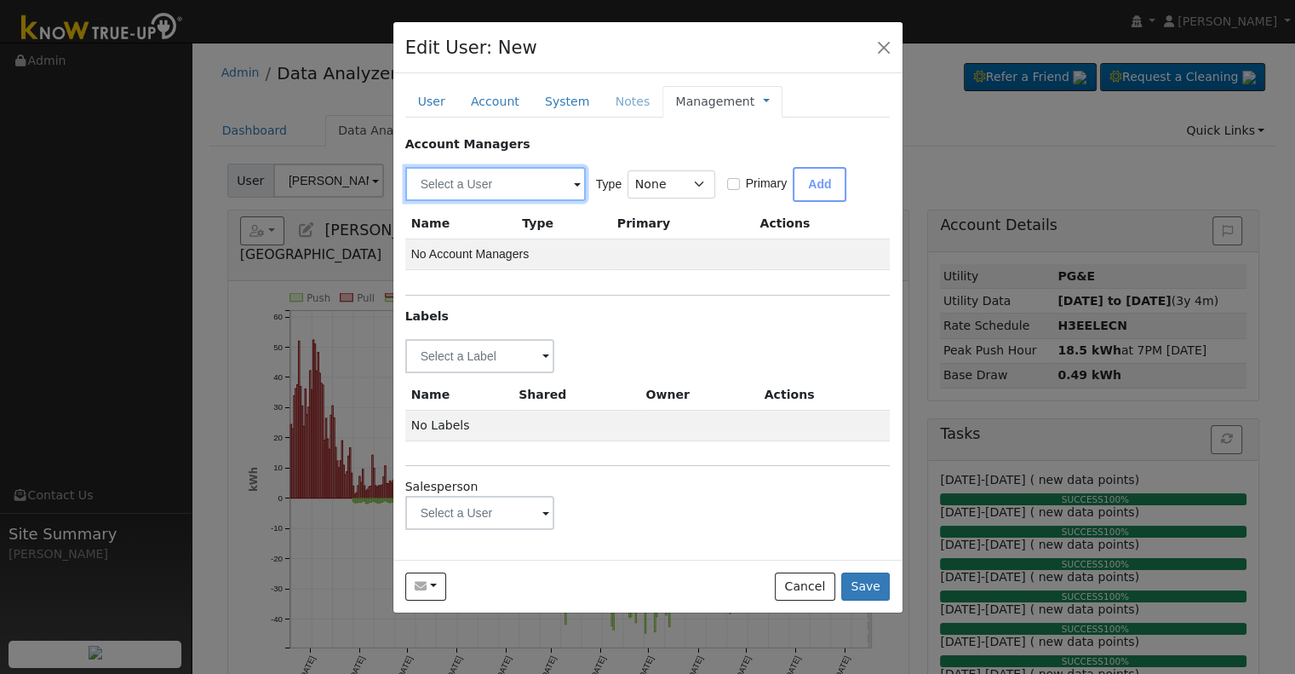
click at [496, 183] on input "text" at bounding box center [495, 184] width 181 height 34
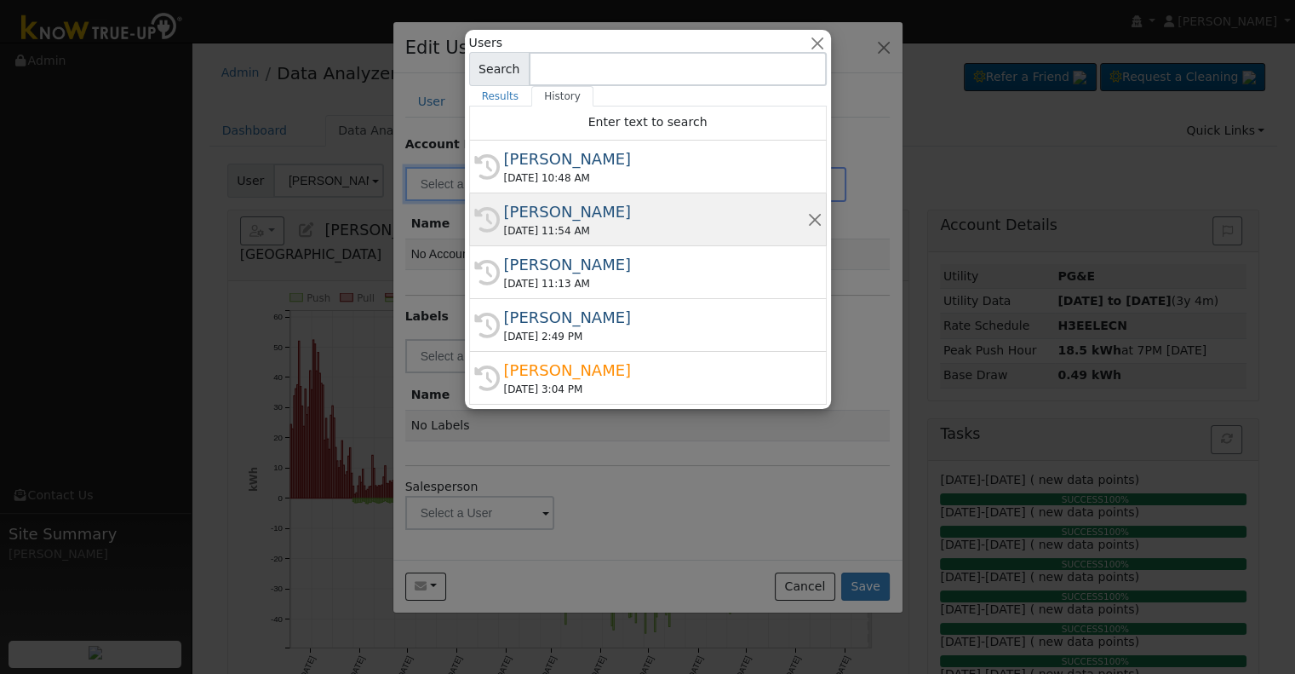
click at [574, 208] on div "[PERSON_NAME]" at bounding box center [655, 211] width 303 height 23
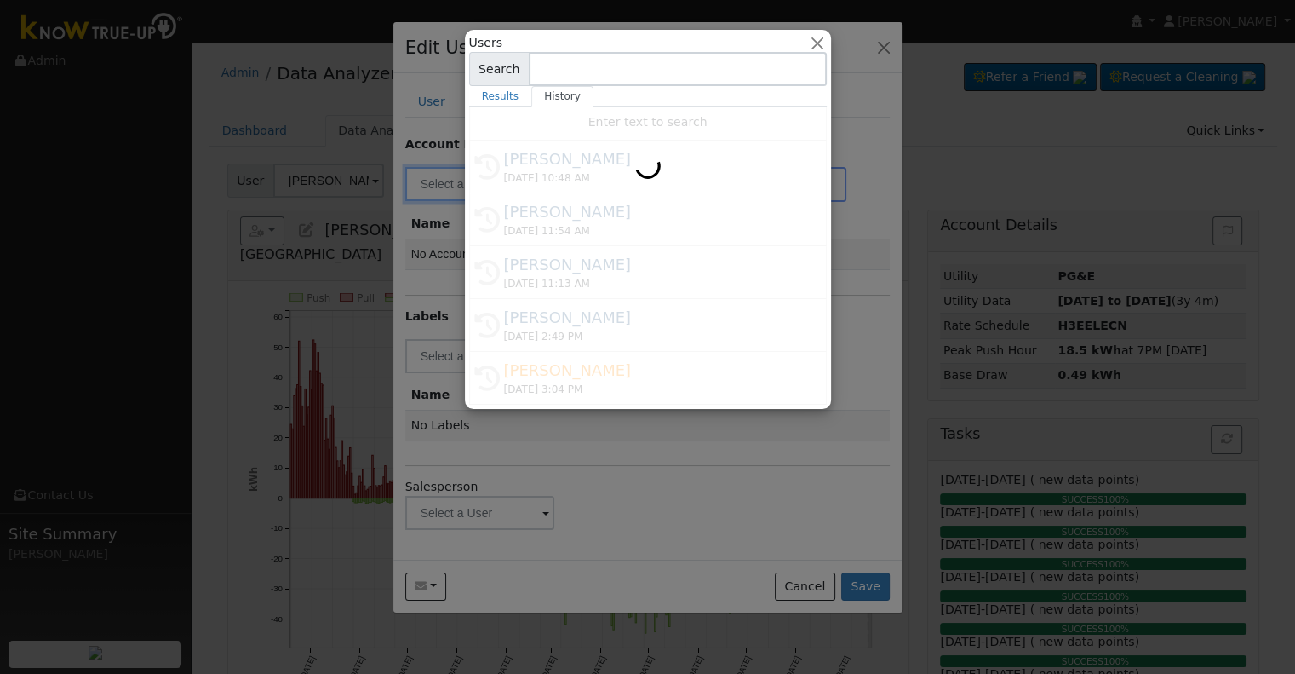
type input "[PERSON_NAME]"
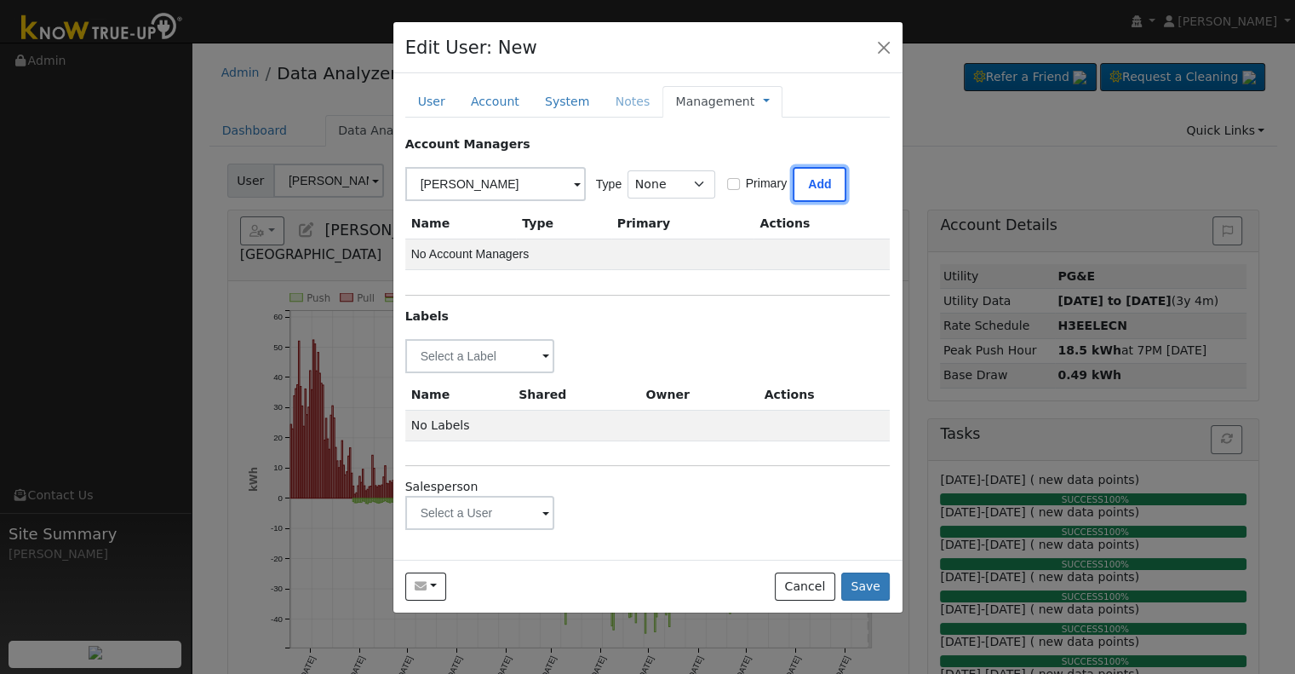
click at [802, 176] on button "Add" at bounding box center [820, 184] width 54 height 35
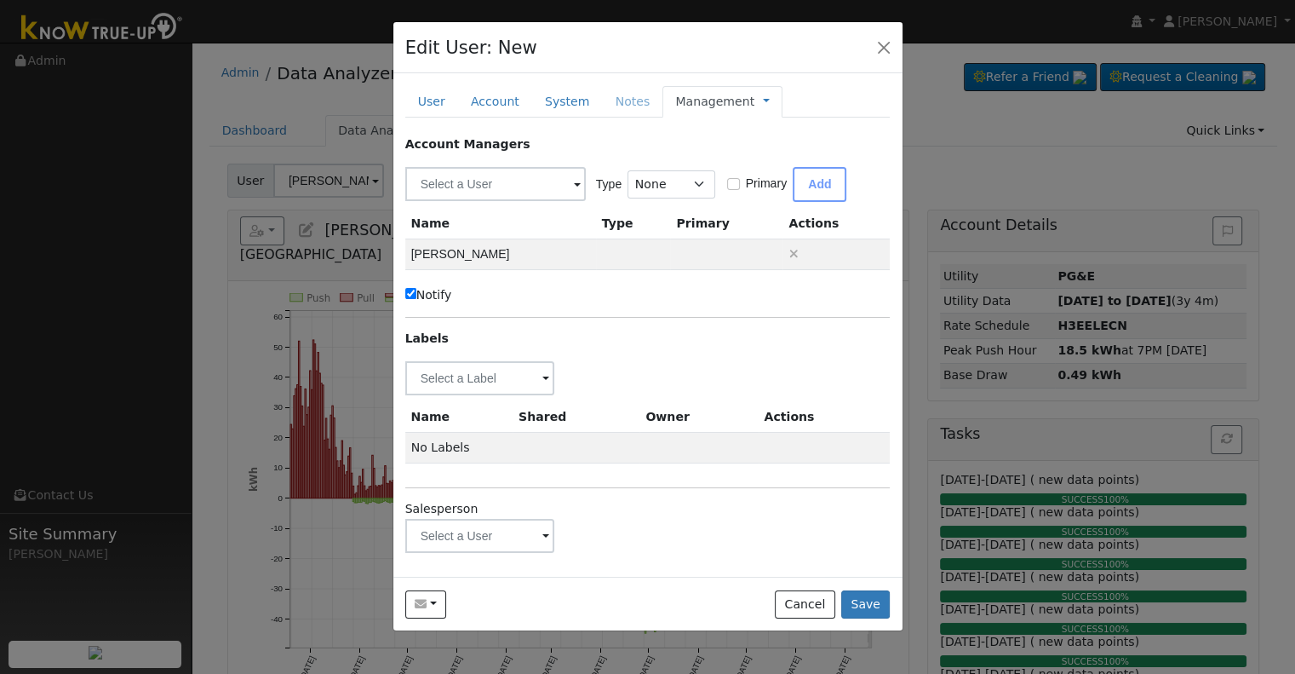
click at [441, 291] on label "Notify" at bounding box center [428, 295] width 47 height 18
click at [416, 291] on input "Notify" at bounding box center [410, 293] width 11 height 11
checkbox input "false"
click at [456, 378] on input "text" at bounding box center [480, 378] width 150 height 34
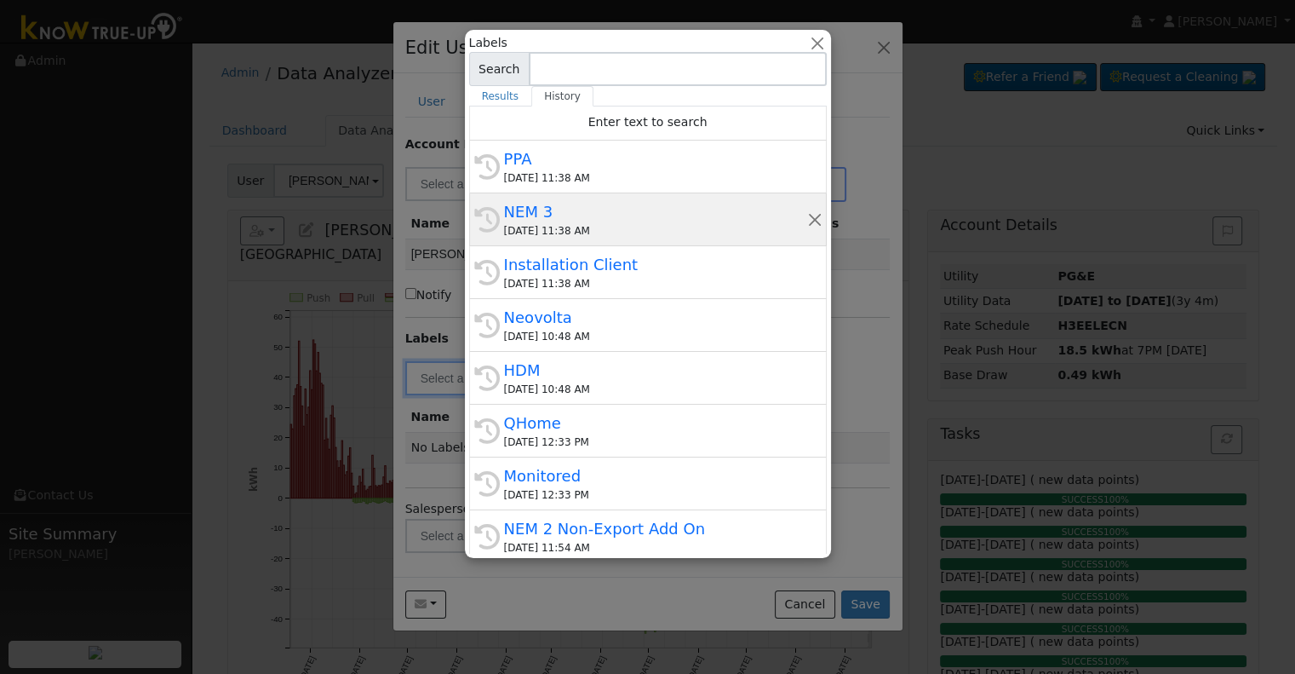
click at [609, 224] on div "[DATE] 11:38 AM" at bounding box center [655, 230] width 303 height 15
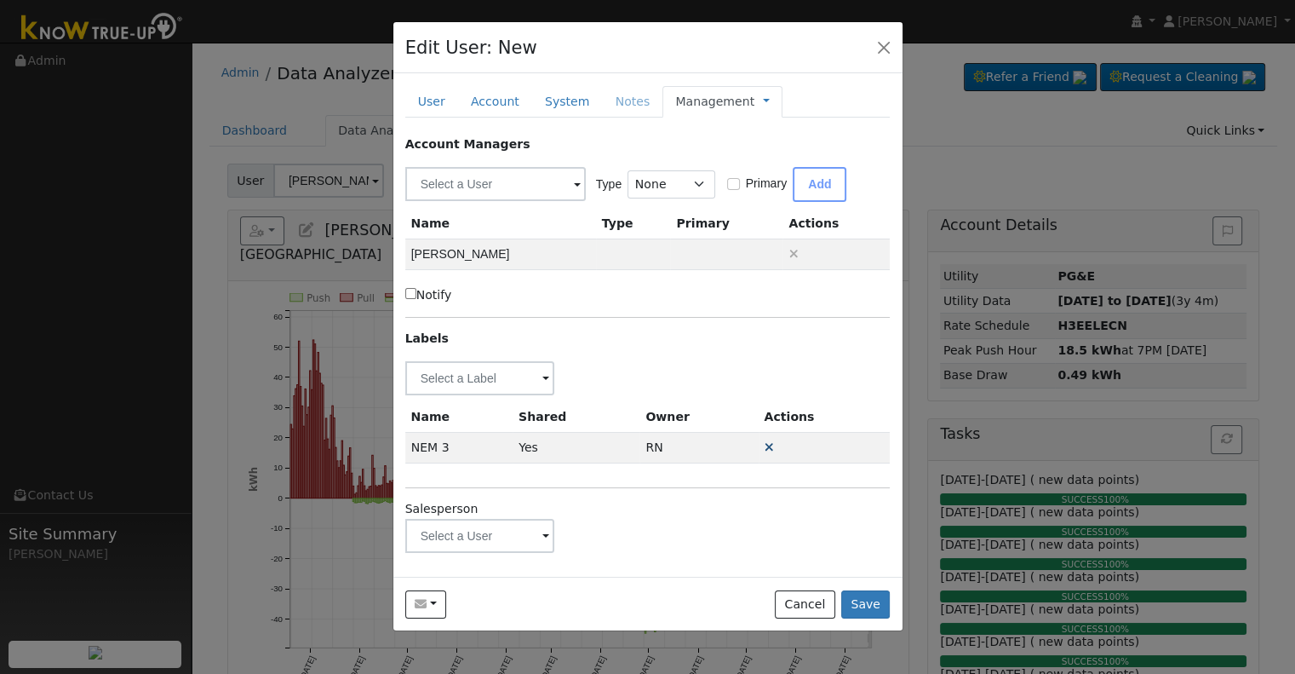
click at [765, 448] on icon at bounding box center [769, 447] width 9 height 12
click at [446, 376] on input "text" at bounding box center [480, 378] width 150 height 34
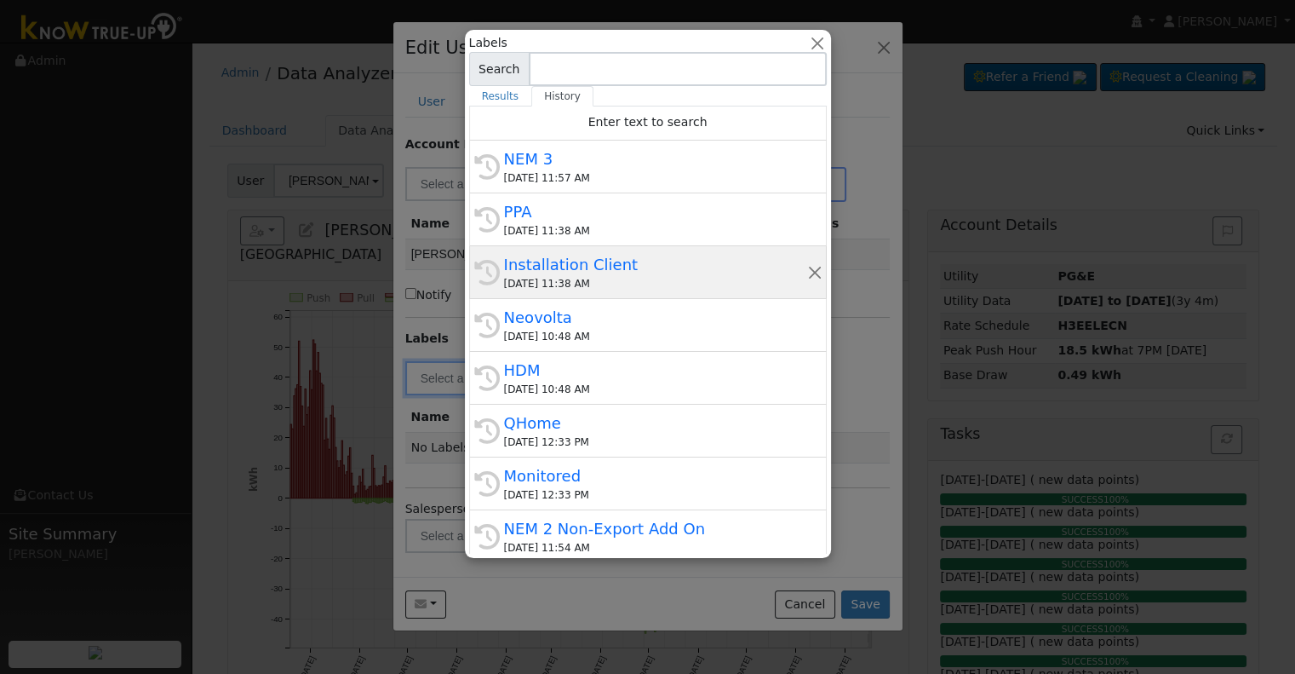
click at [599, 278] on div "[DATE] 11:38 AM" at bounding box center [655, 283] width 303 height 15
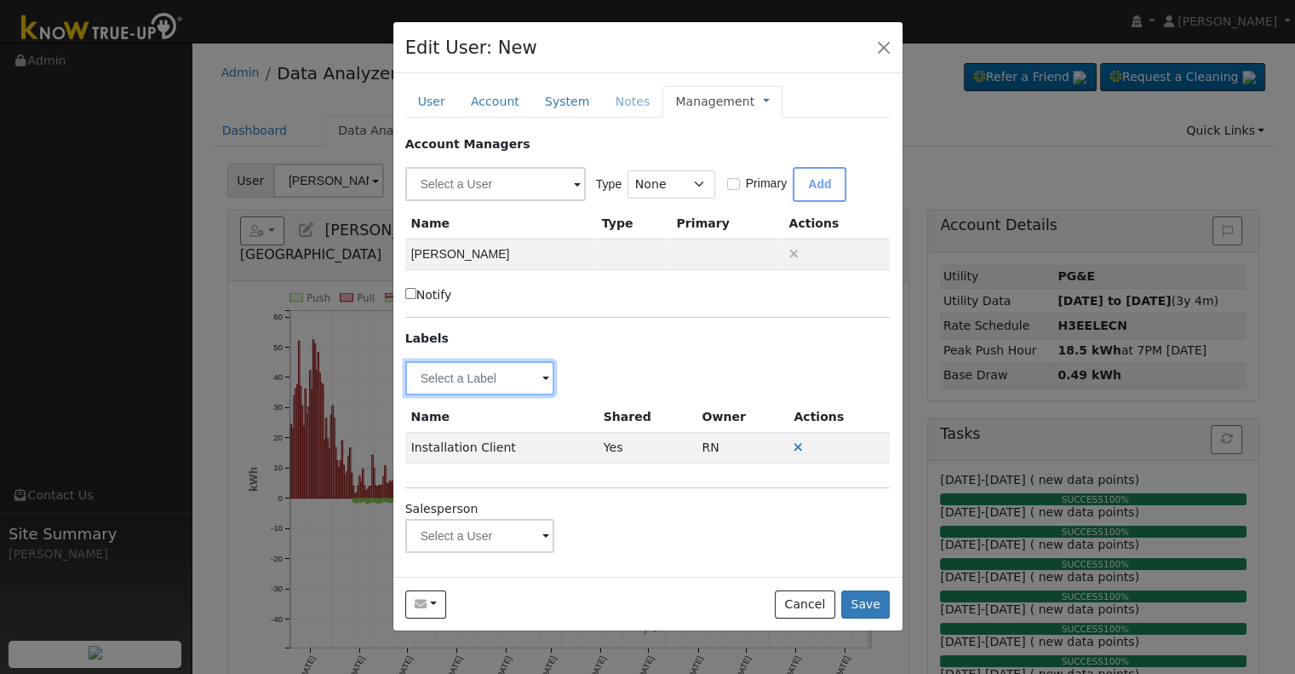
drag, startPoint x: 456, startPoint y: 371, endPoint x: 490, endPoint y: 357, distance: 37.0
click at [456, 372] on input "text" at bounding box center [480, 378] width 150 height 34
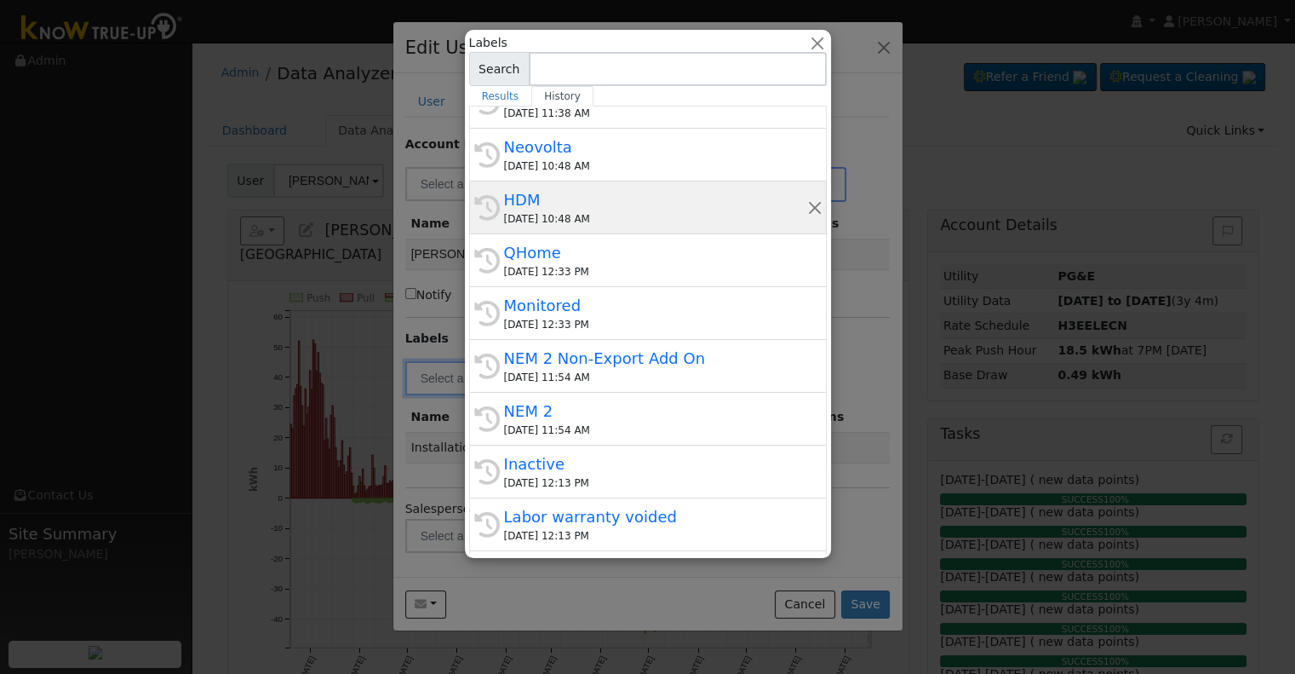
scroll to position [255, 0]
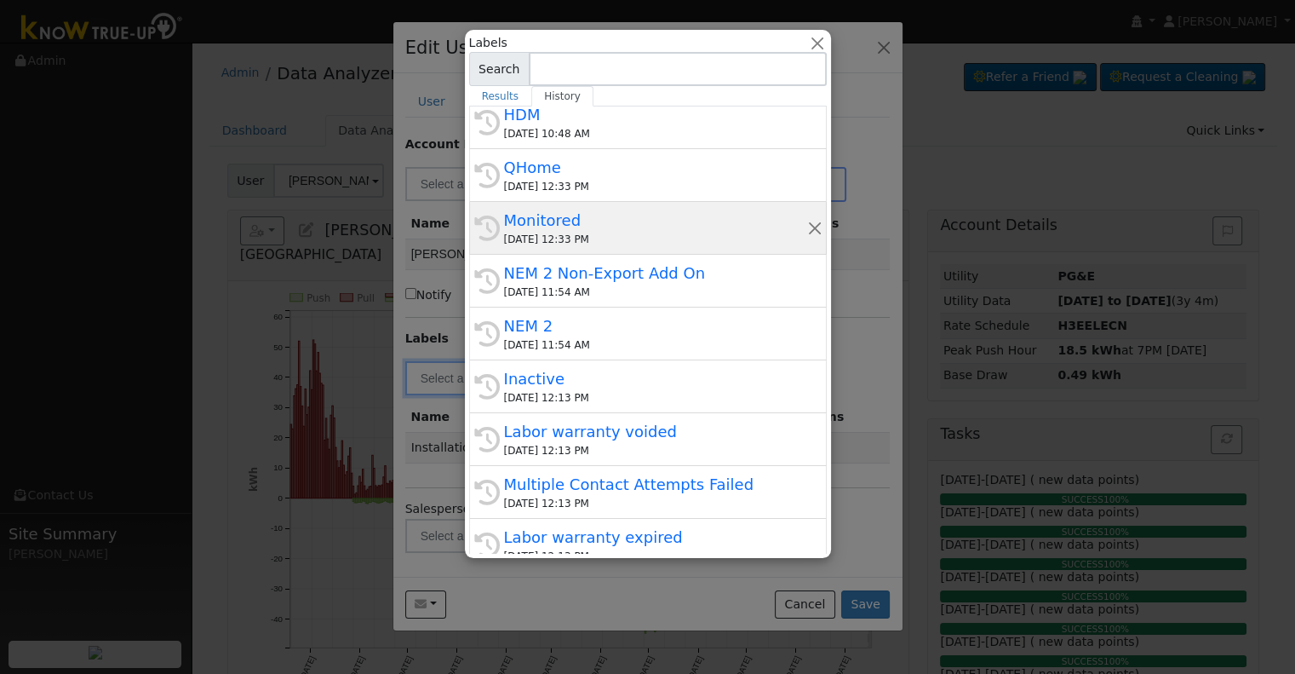
click at [593, 234] on div "[DATE] 12:33 PM" at bounding box center [655, 239] width 303 height 15
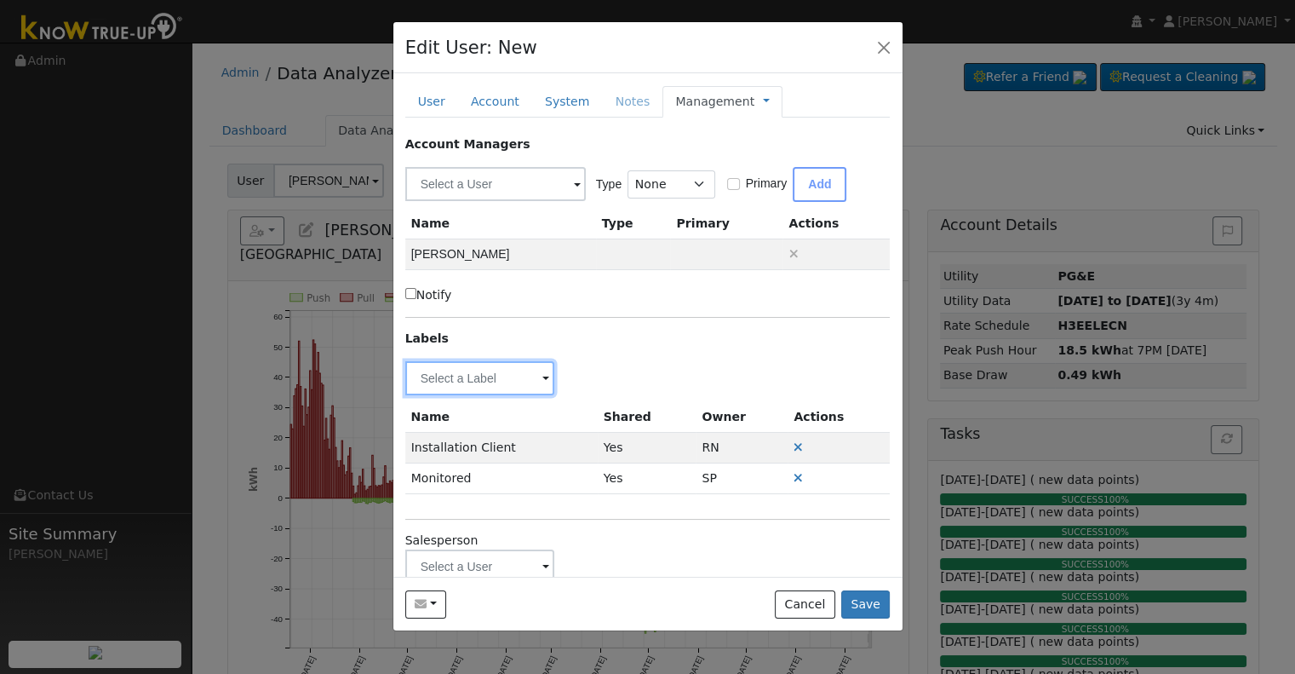
click at [460, 370] on input "text" at bounding box center [480, 378] width 150 height 34
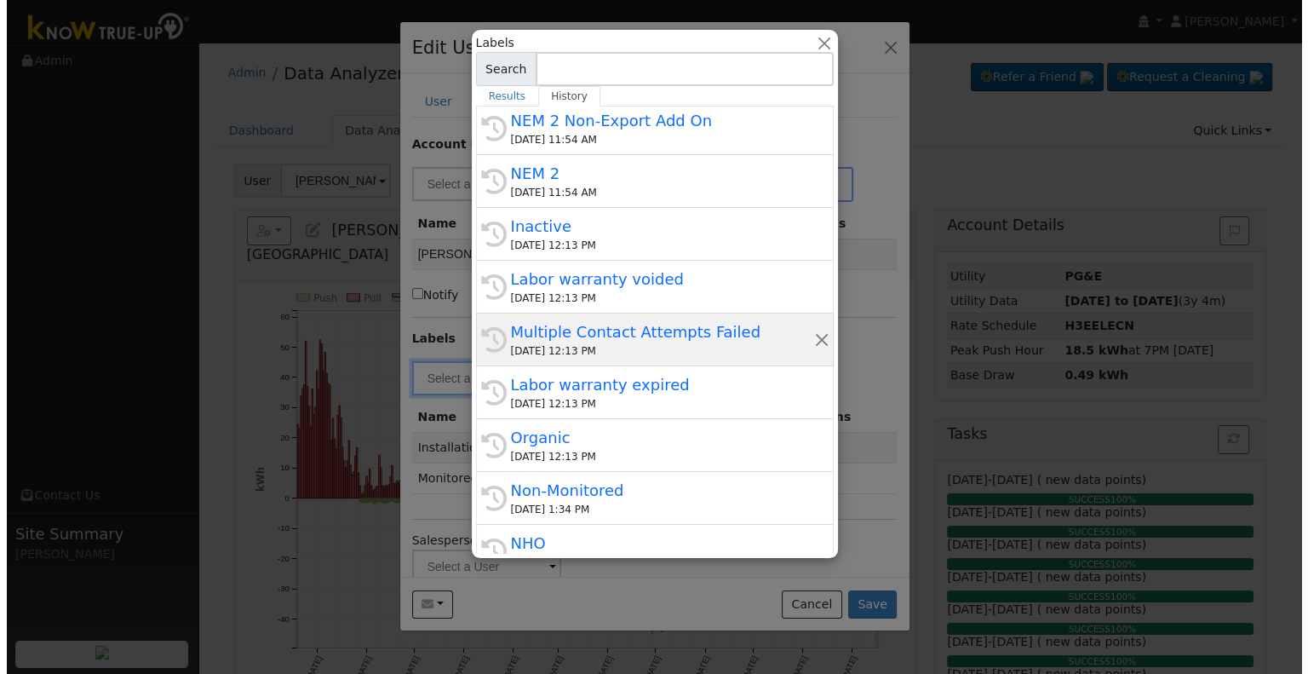
scroll to position [426, 0]
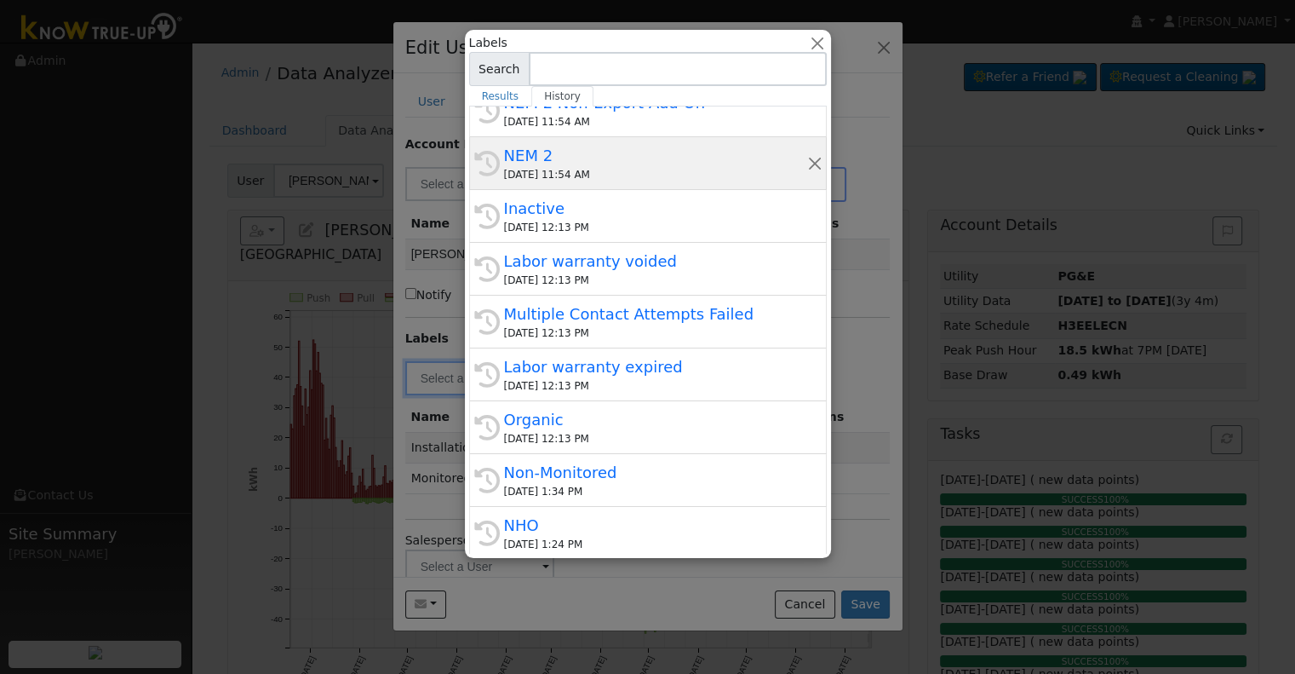
click at [596, 174] on div "[DATE] 11:54 AM" at bounding box center [655, 174] width 303 height 15
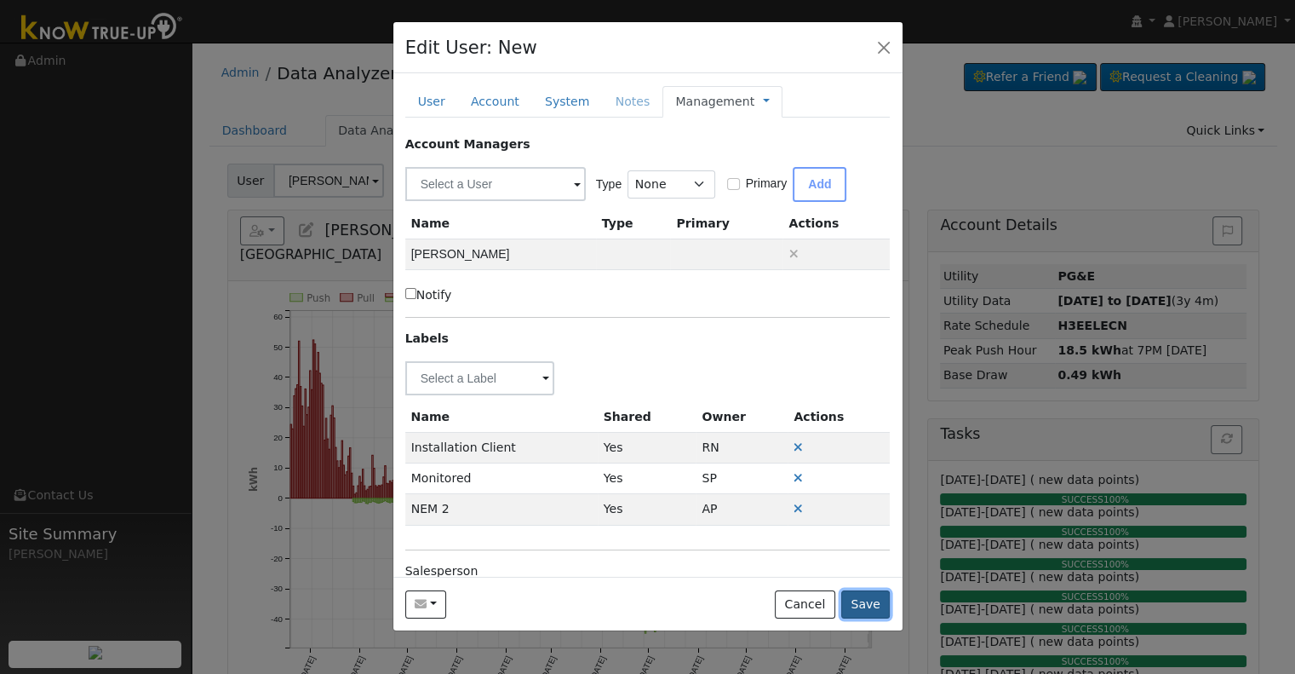
click at [865, 602] on button "Save" at bounding box center [865, 604] width 49 height 29
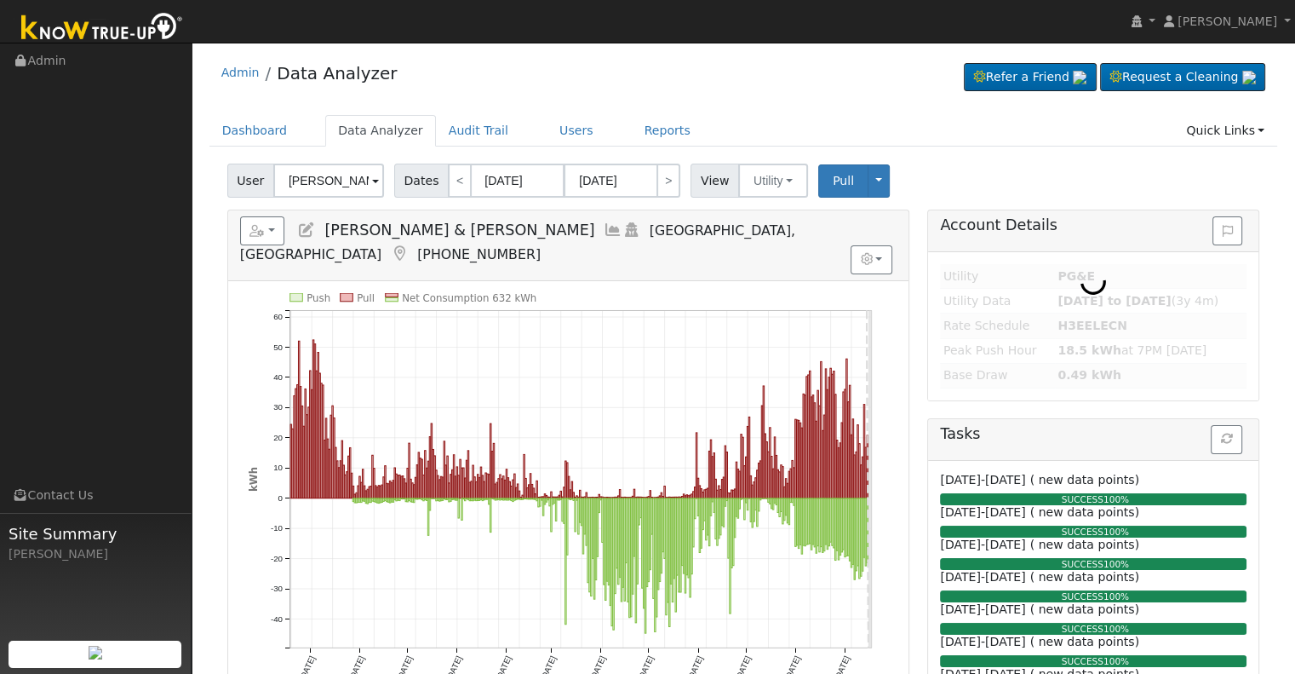
type input "[PERSON_NAME]"
